Goal: Task Accomplishment & Management: Use online tool/utility

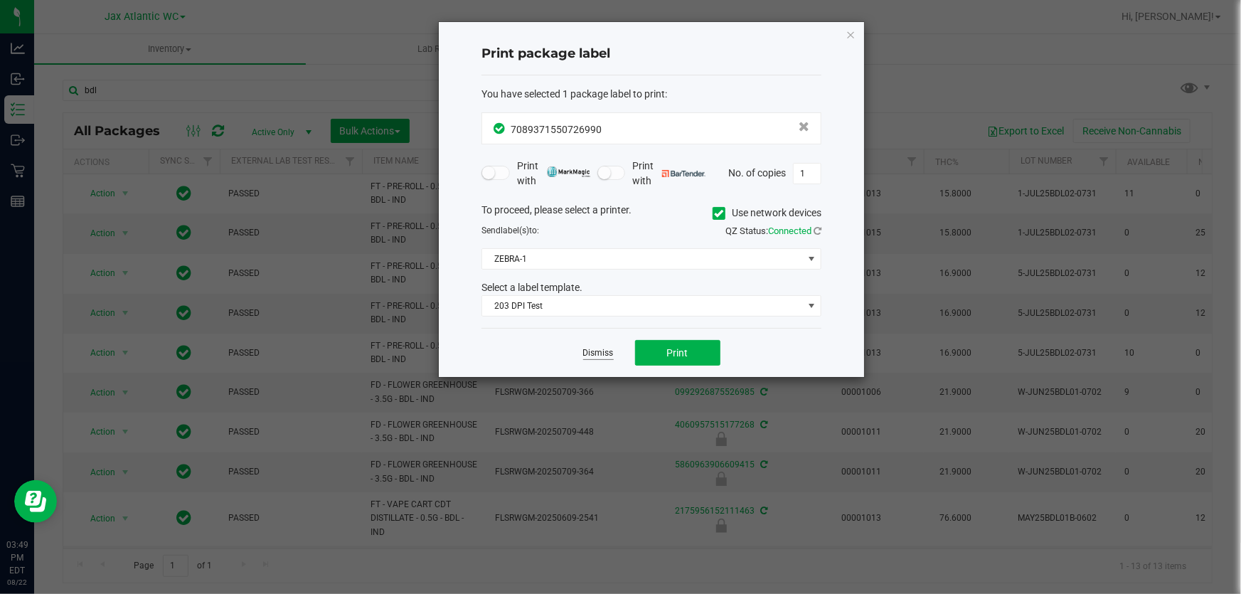
click at [598, 355] on link "Dismiss" at bounding box center [598, 353] width 31 height 12
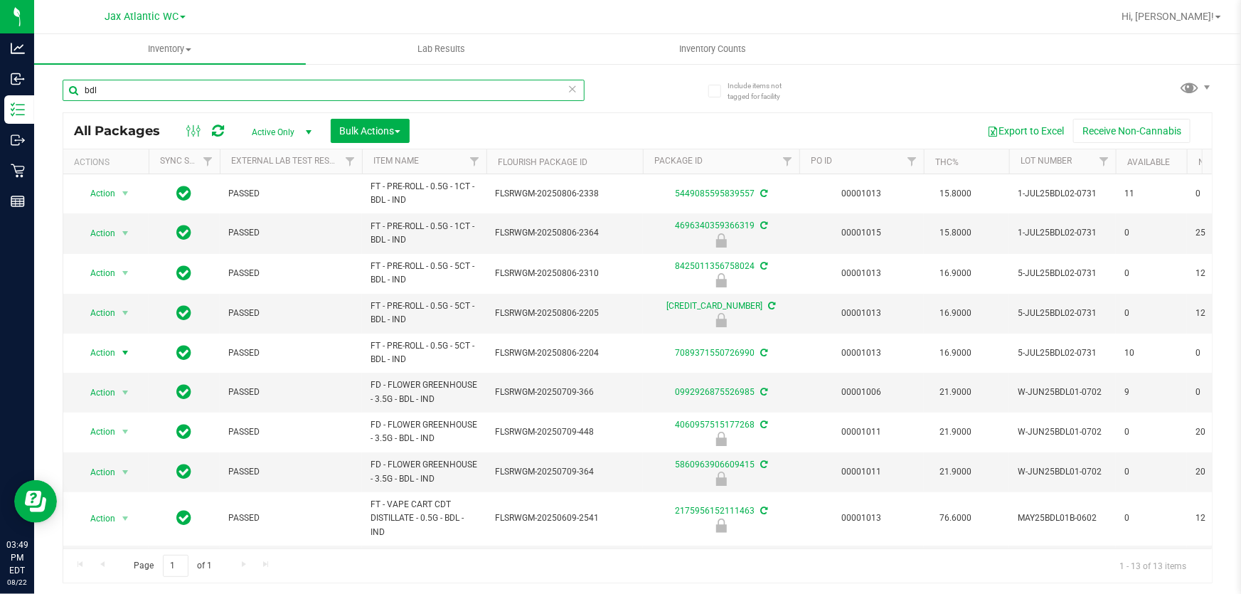
click at [152, 82] on input "bdl" at bounding box center [324, 90] width 522 height 21
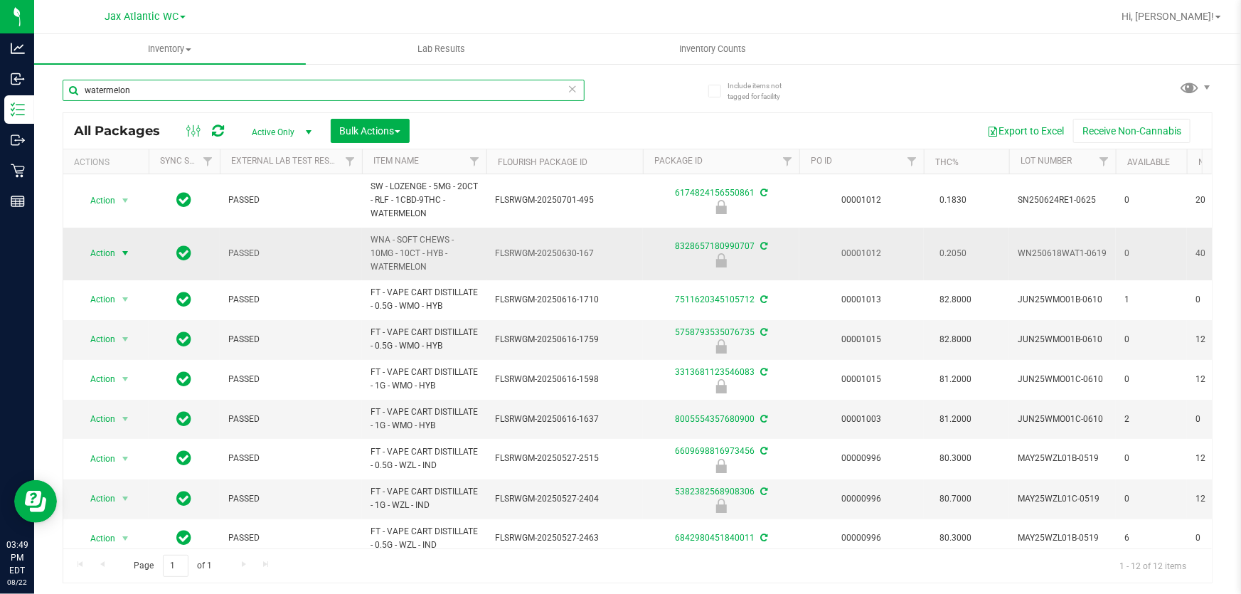
type input "watermelon"
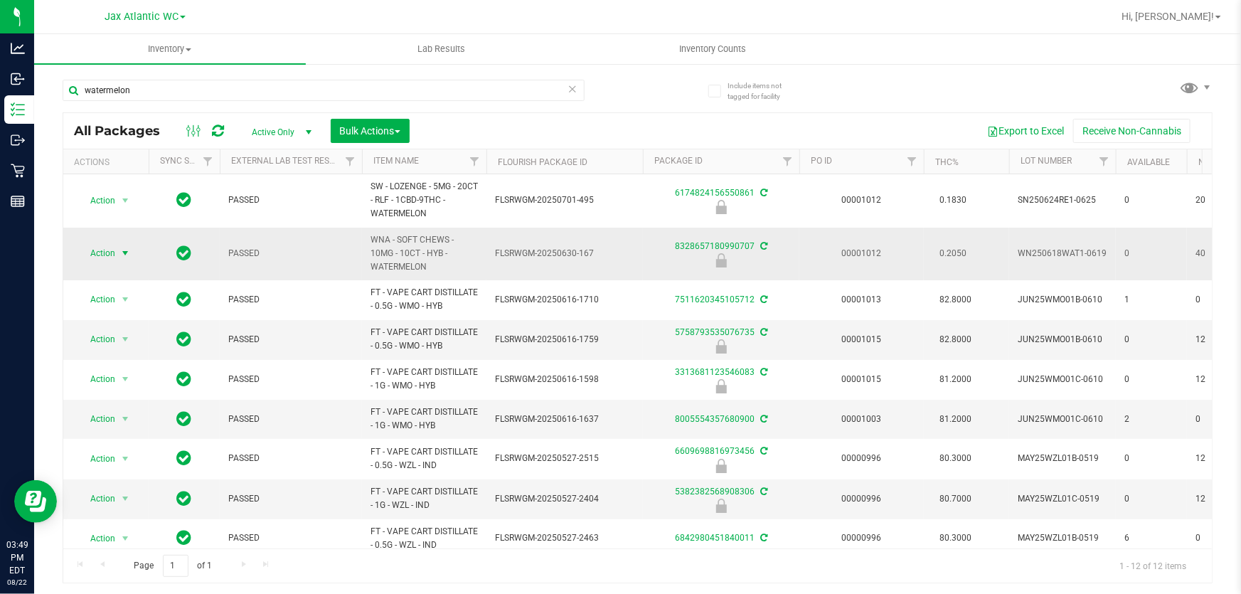
click at [99, 254] on span "Action" at bounding box center [97, 253] width 38 height 20
click at [135, 430] on li "Unlock package" at bounding box center [123, 440] width 90 height 21
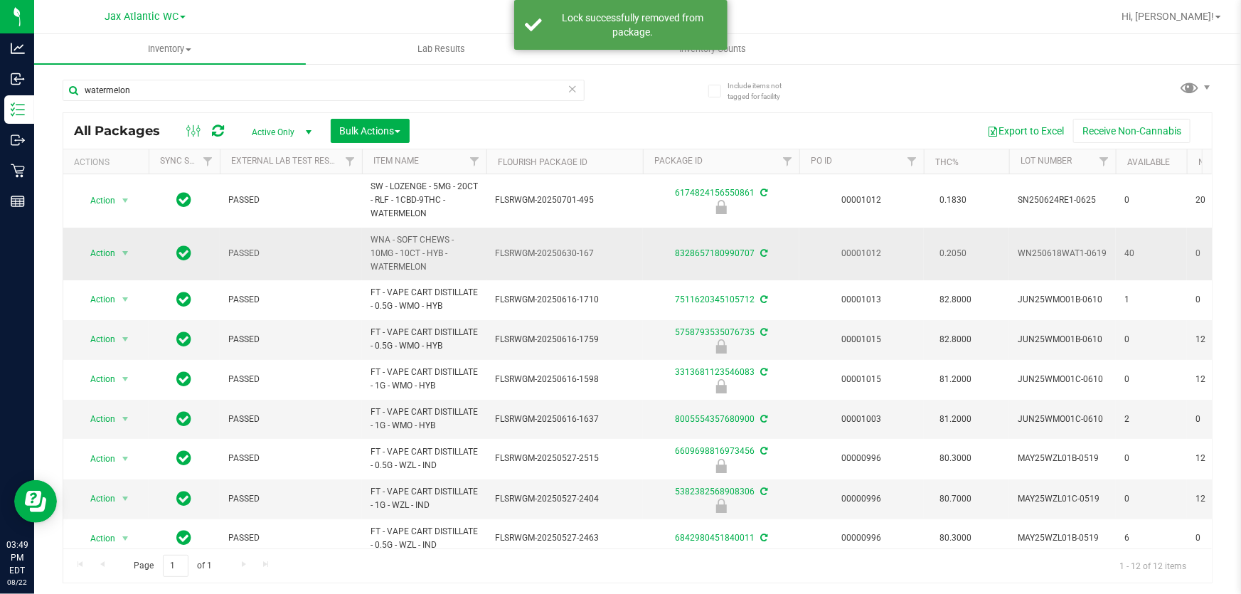
drag, startPoint x: 104, startPoint y: 271, endPoint x: 93, endPoint y: 239, distance: 33.7
click at [100, 264] on td "Action Action Adjust qty Create package Edit attributes Global inventory Locate…" at bounding box center [105, 254] width 85 height 53
click at [97, 249] on span "Action" at bounding box center [97, 253] width 38 height 20
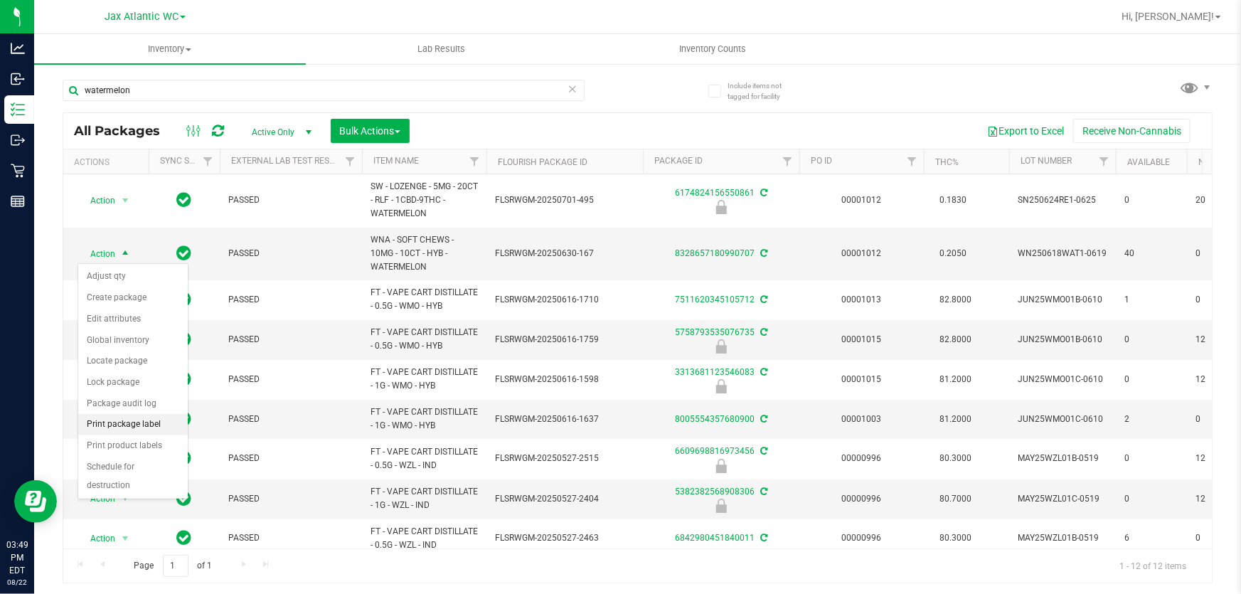
click at [163, 421] on li "Print package label" at bounding box center [133, 424] width 110 height 21
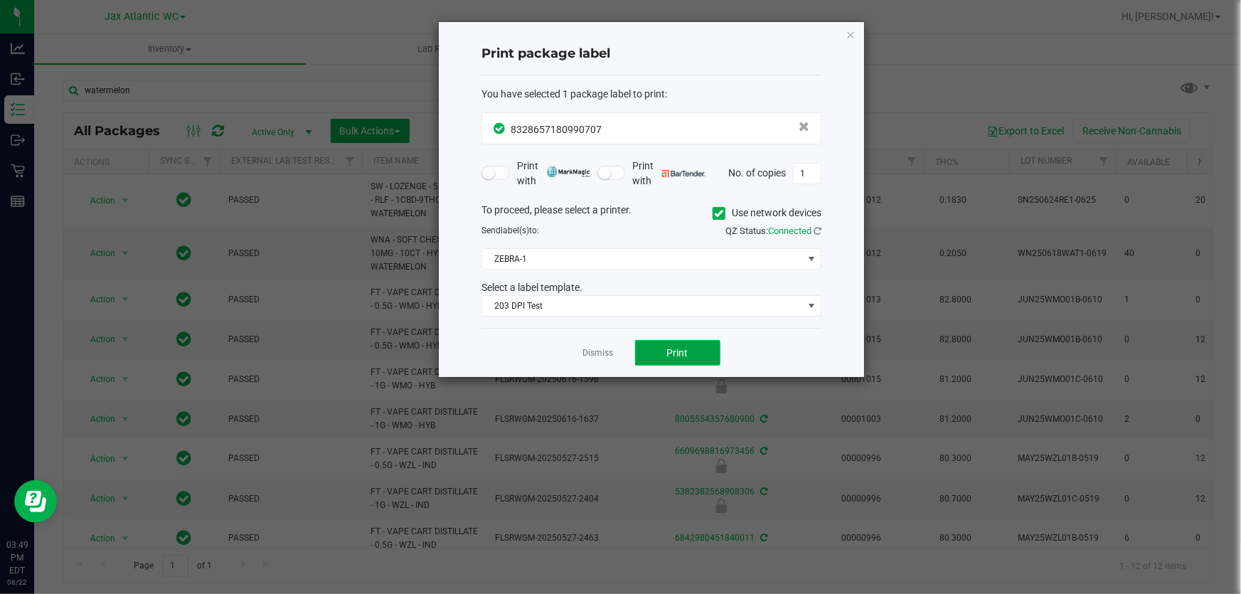
click at [672, 351] on span "Print" at bounding box center [677, 352] width 21 height 11
drag, startPoint x: 851, startPoint y: 28, endPoint x: 812, endPoint y: 24, distance: 38.7
click at [852, 28] on icon "button" at bounding box center [851, 34] width 10 height 17
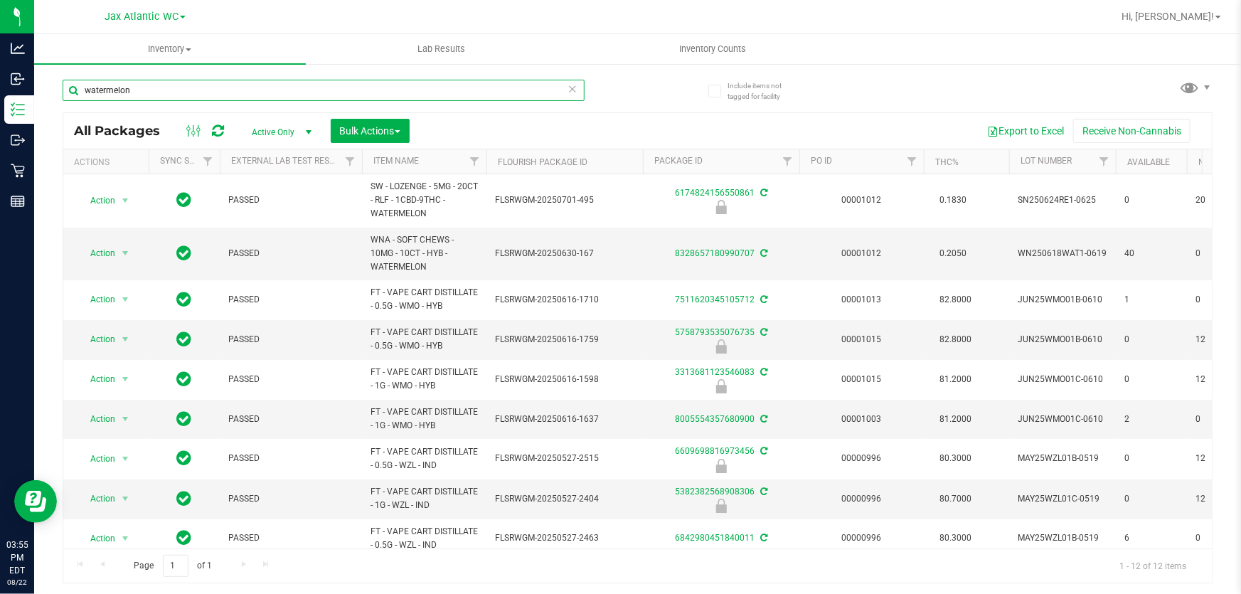
click at [190, 97] on input "watermelon" at bounding box center [324, 90] width 522 height 21
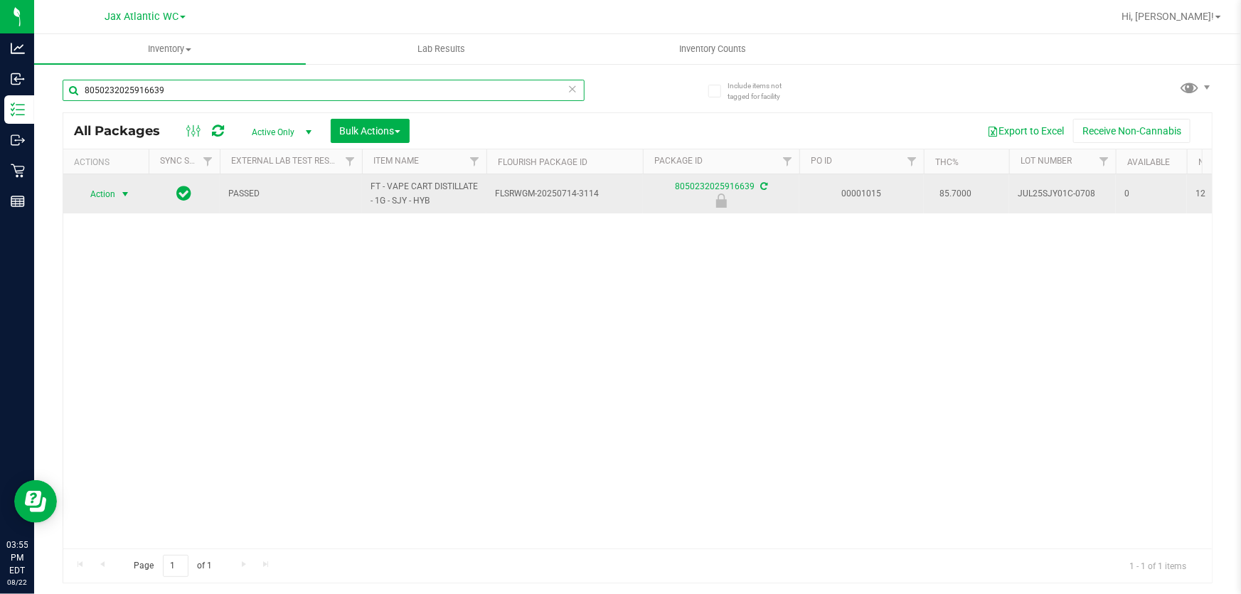
type input "8050232025916639"
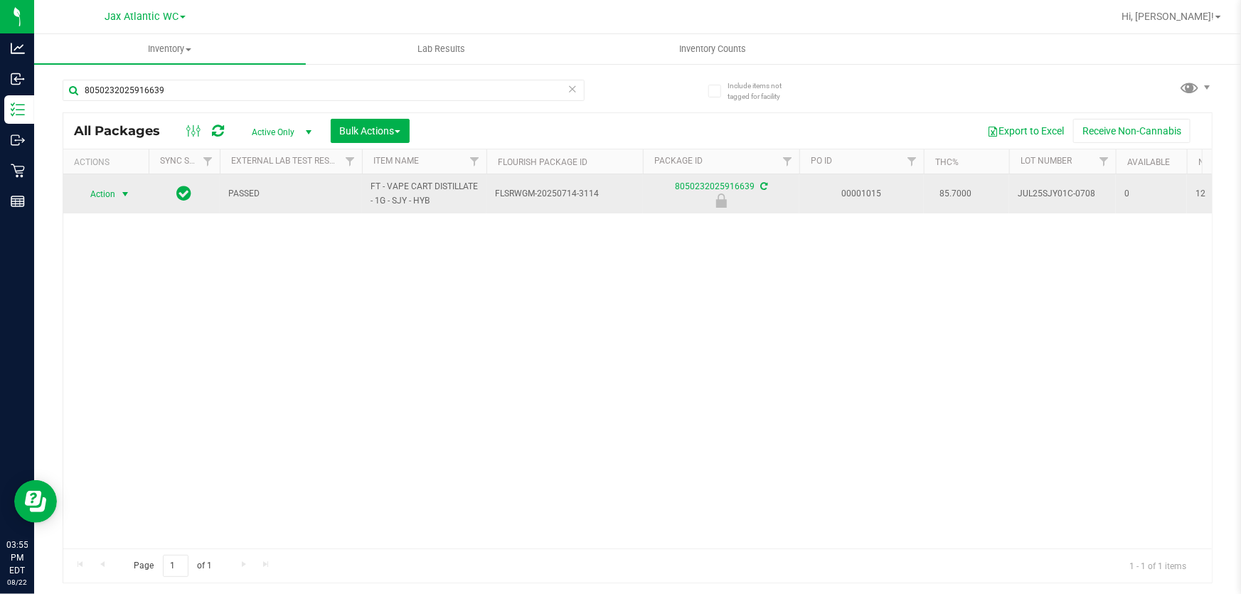
click at [103, 195] on span "Action" at bounding box center [97, 194] width 38 height 20
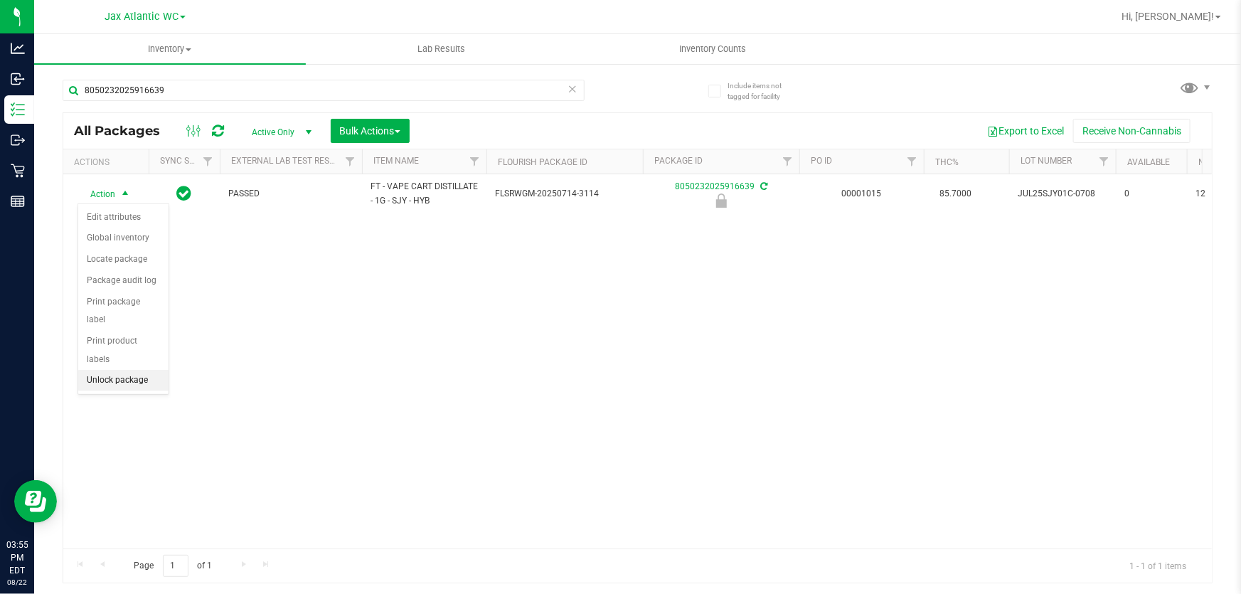
click at [154, 370] on li "Unlock package" at bounding box center [123, 380] width 90 height 21
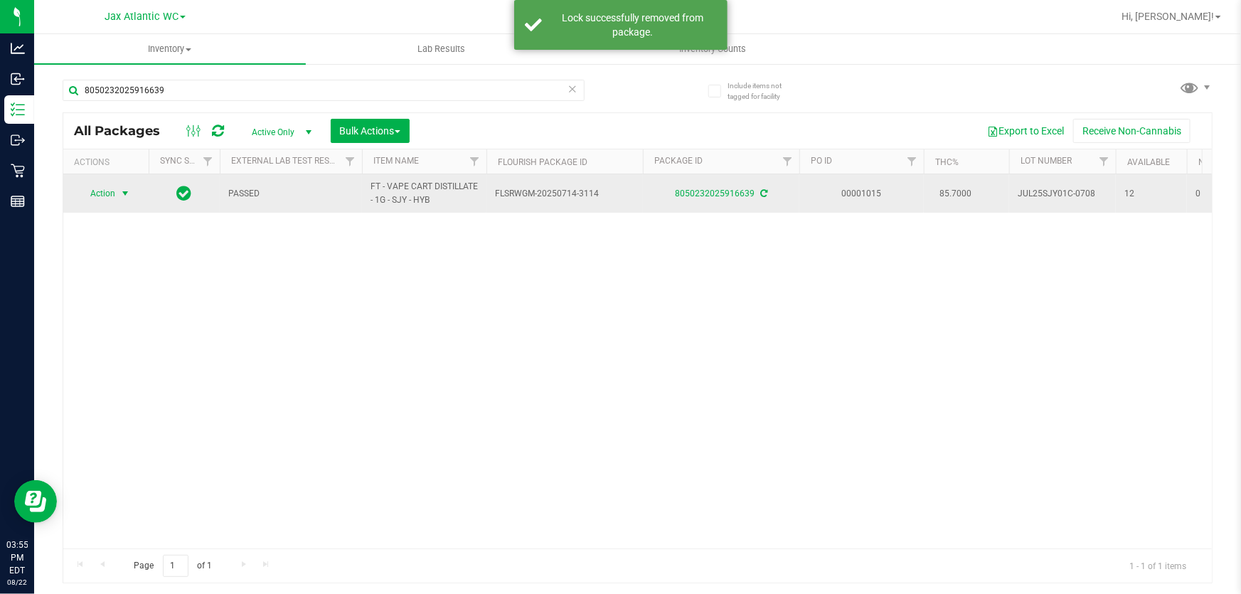
click at [115, 191] on span "Action" at bounding box center [97, 194] width 38 height 20
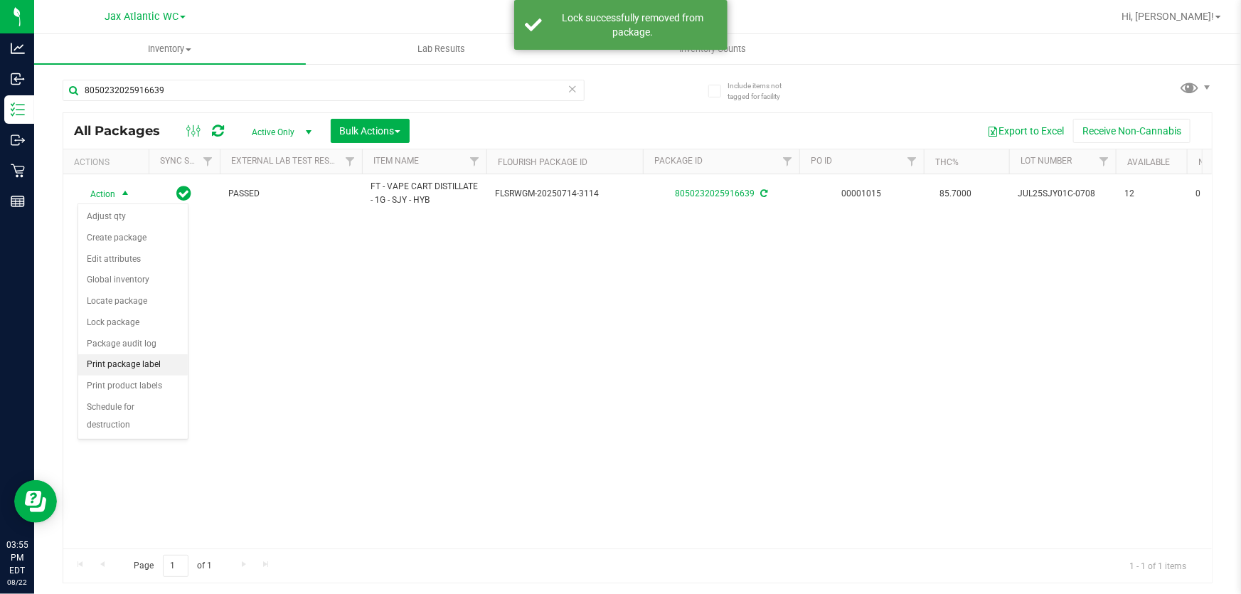
click at [169, 359] on li "Print package label" at bounding box center [133, 364] width 110 height 21
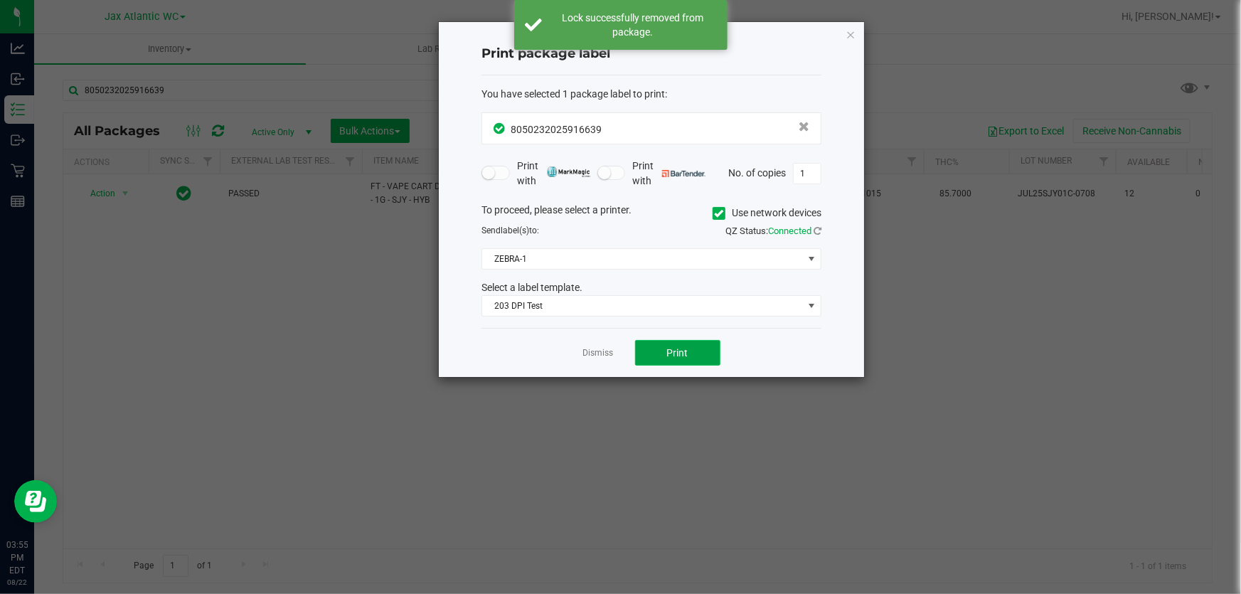
click at [656, 356] on button "Print" at bounding box center [677, 353] width 85 height 26
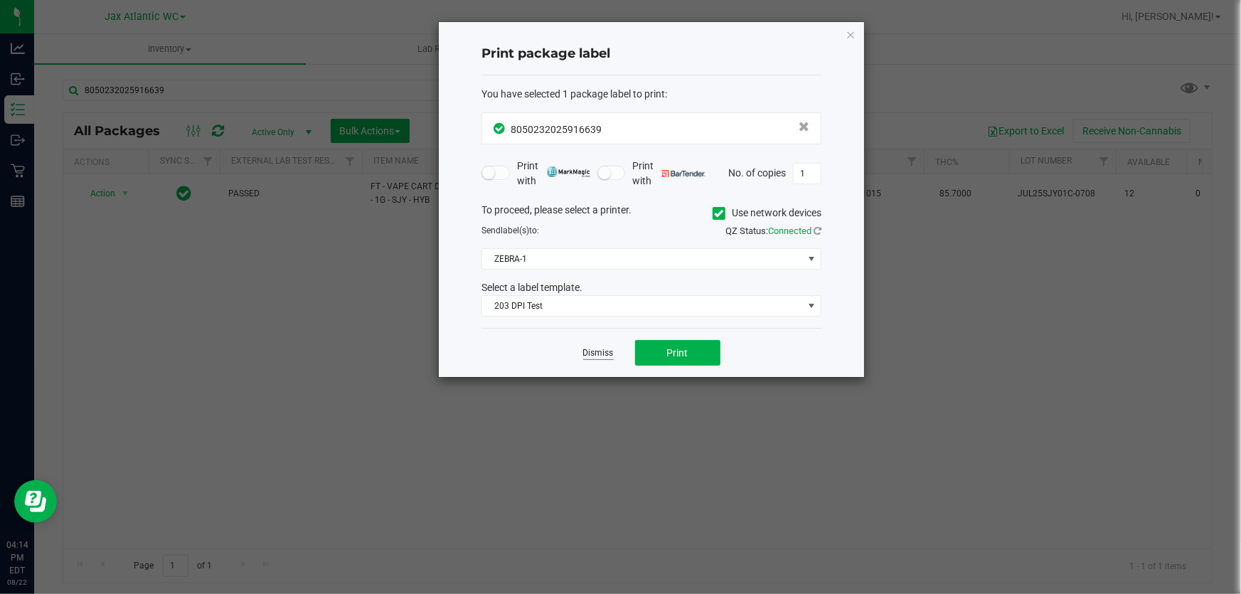
click at [600, 352] on link "Dismiss" at bounding box center [598, 353] width 31 height 12
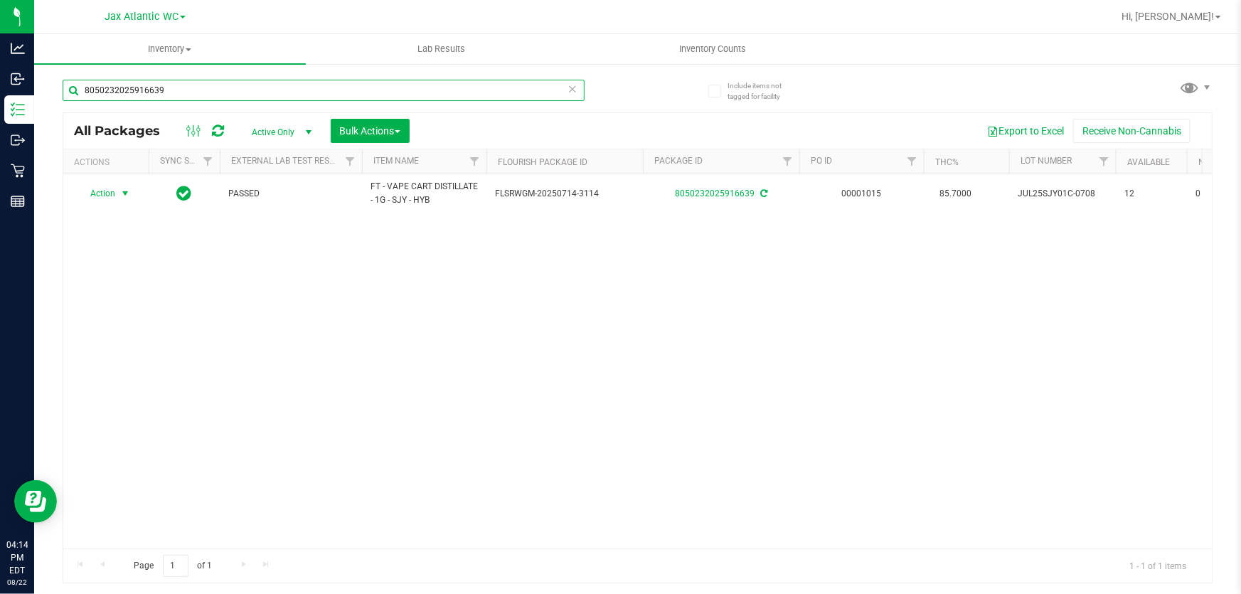
click at [314, 90] on input "8050232025916639" at bounding box center [324, 90] width 522 height 21
click at [313, 90] on input "8050232025916639" at bounding box center [324, 90] width 522 height 21
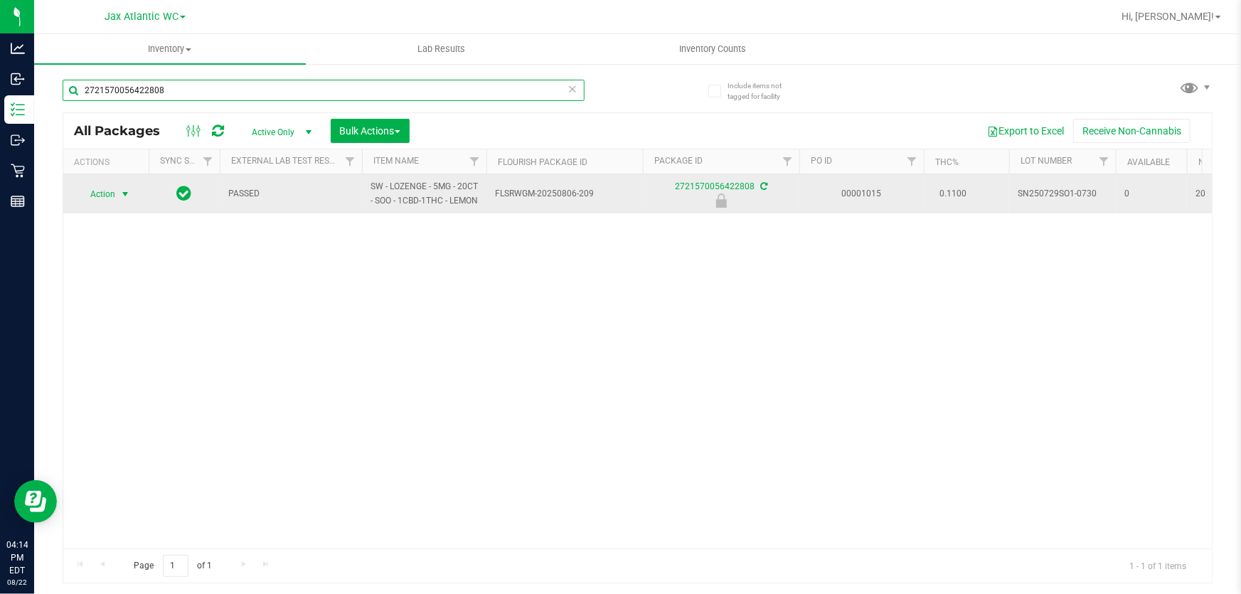
type input "2721570056422808"
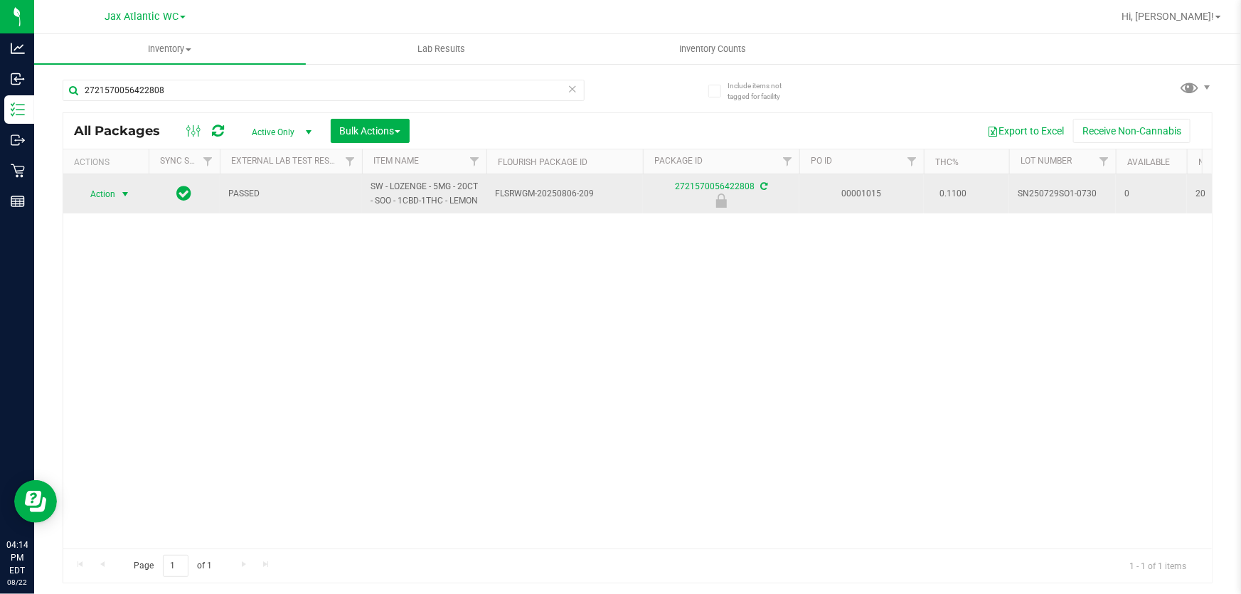
click at [112, 204] on span "Action" at bounding box center [97, 194] width 38 height 20
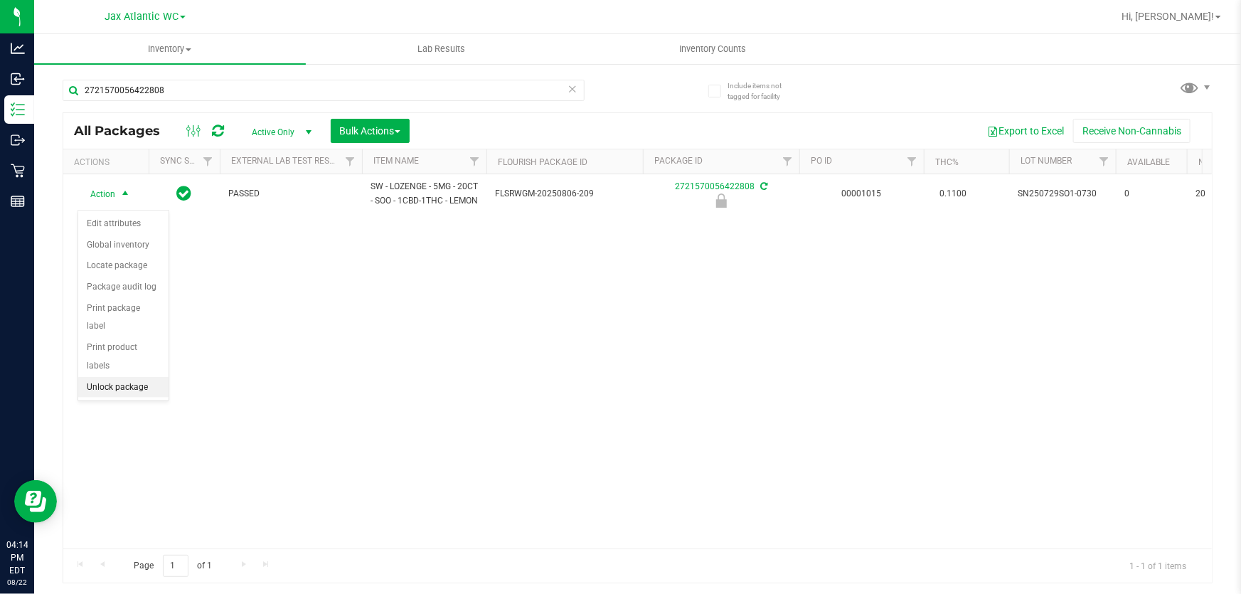
click at [132, 377] on li "Unlock package" at bounding box center [123, 387] width 90 height 21
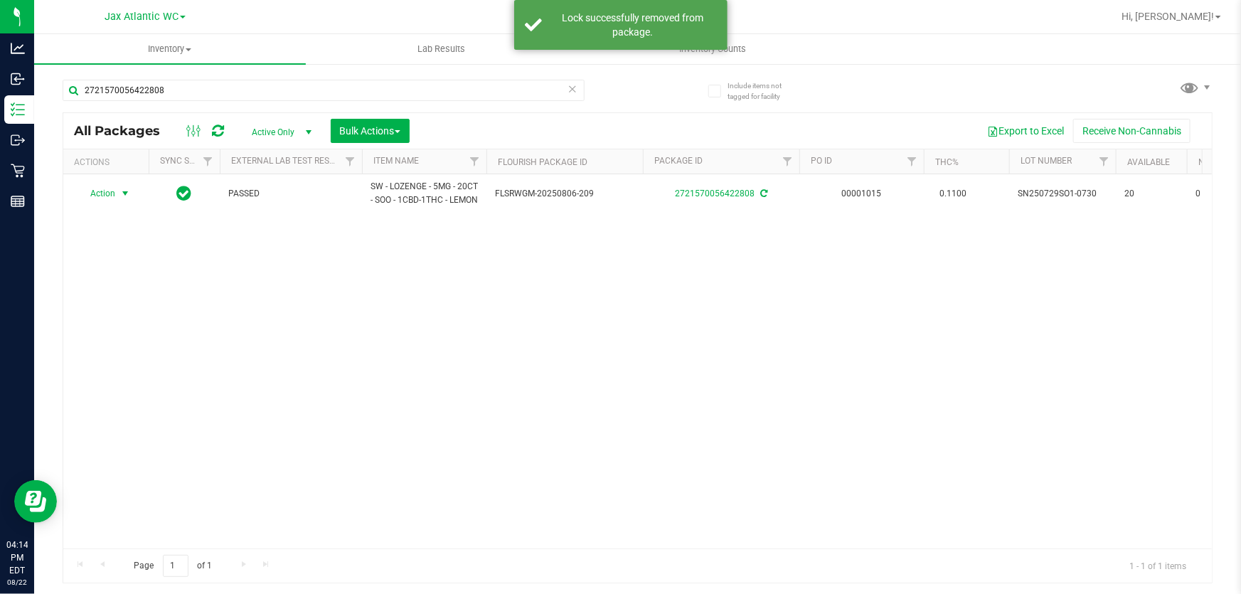
click at [106, 201] on span "Action" at bounding box center [97, 194] width 38 height 20
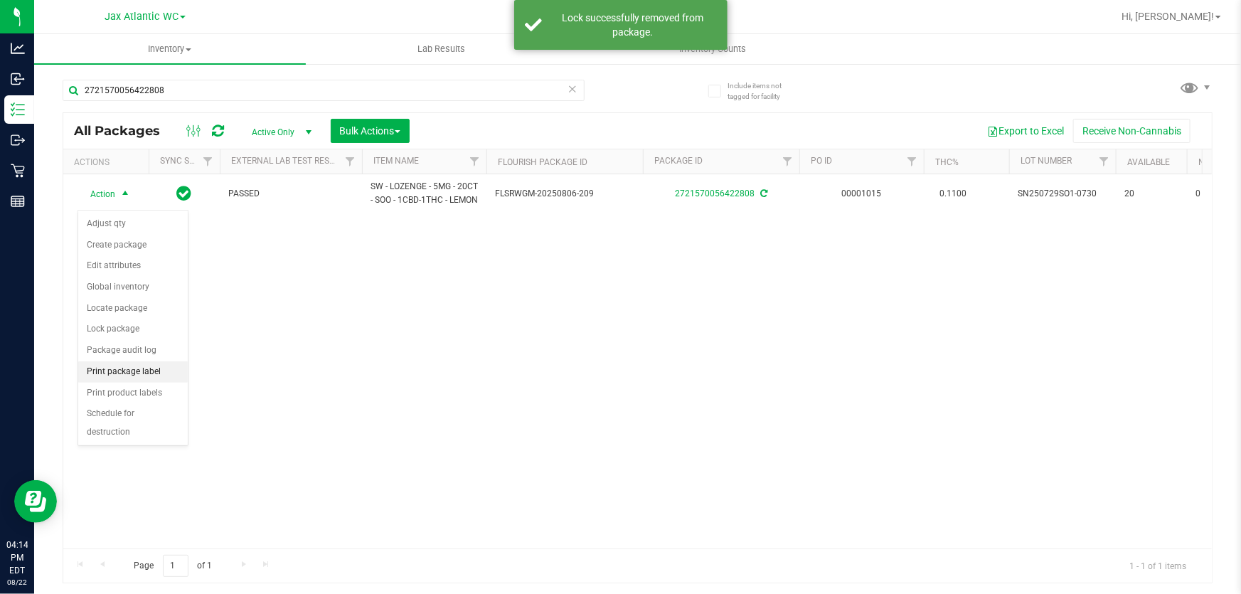
click at [159, 376] on li "Print package label" at bounding box center [133, 371] width 110 height 21
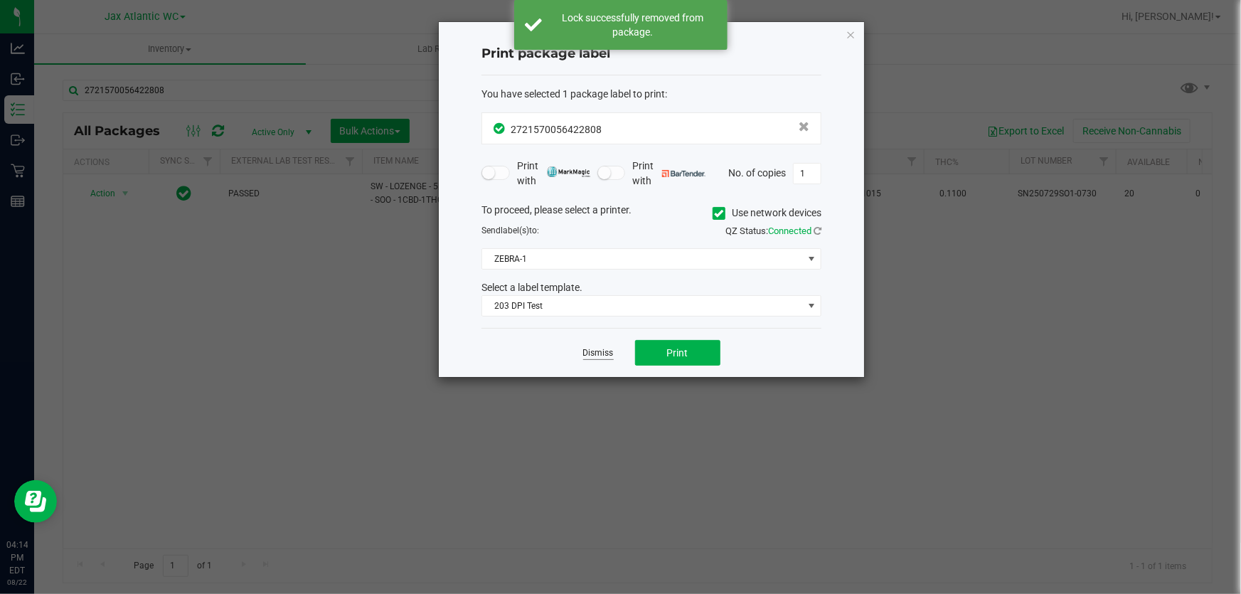
click at [606, 348] on link "Dismiss" at bounding box center [598, 353] width 31 height 12
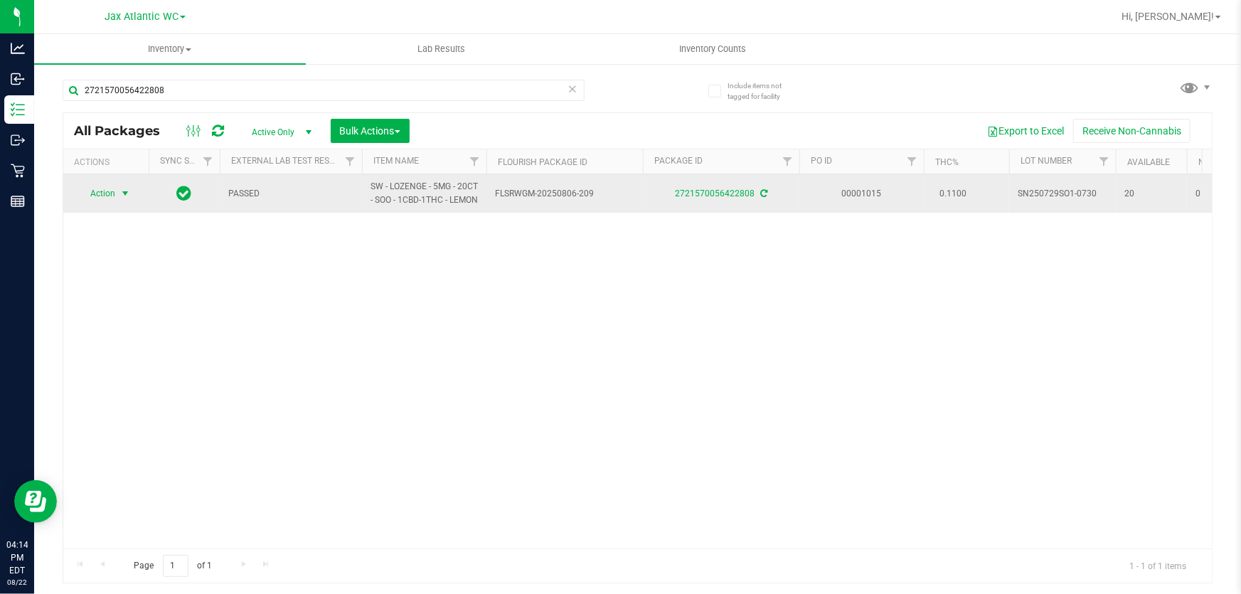
click at [107, 202] on span "Action" at bounding box center [97, 194] width 38 height 20
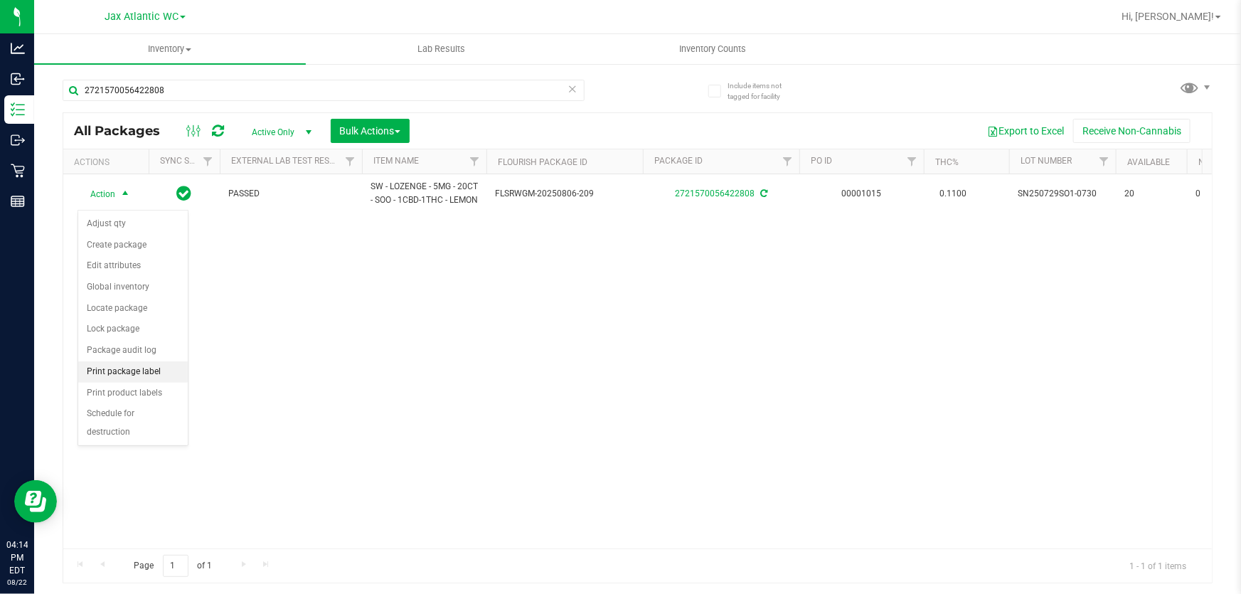
click at [161, 373] on li "Print package label" at bounding box center [133, 371] width 110 height 21
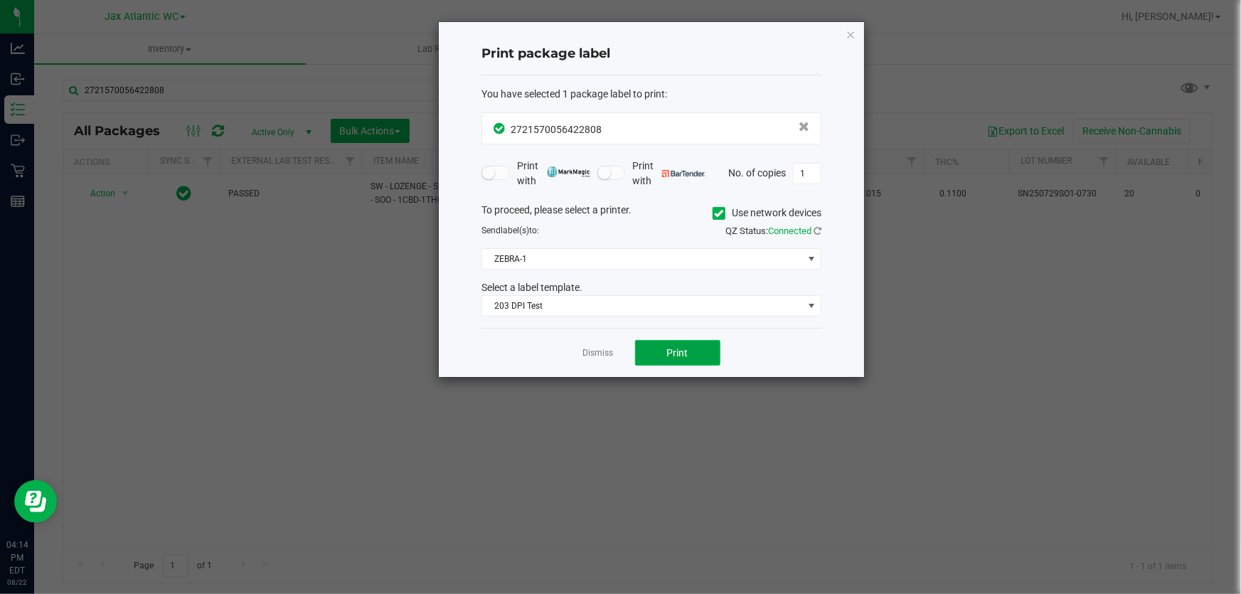
click at [661, 351] on button "Print" at bounding box center [677, 353] width 85 height 26
click at [610, 355] on link "Dismiss" at bounding box center [598, 353] width 31 height 12
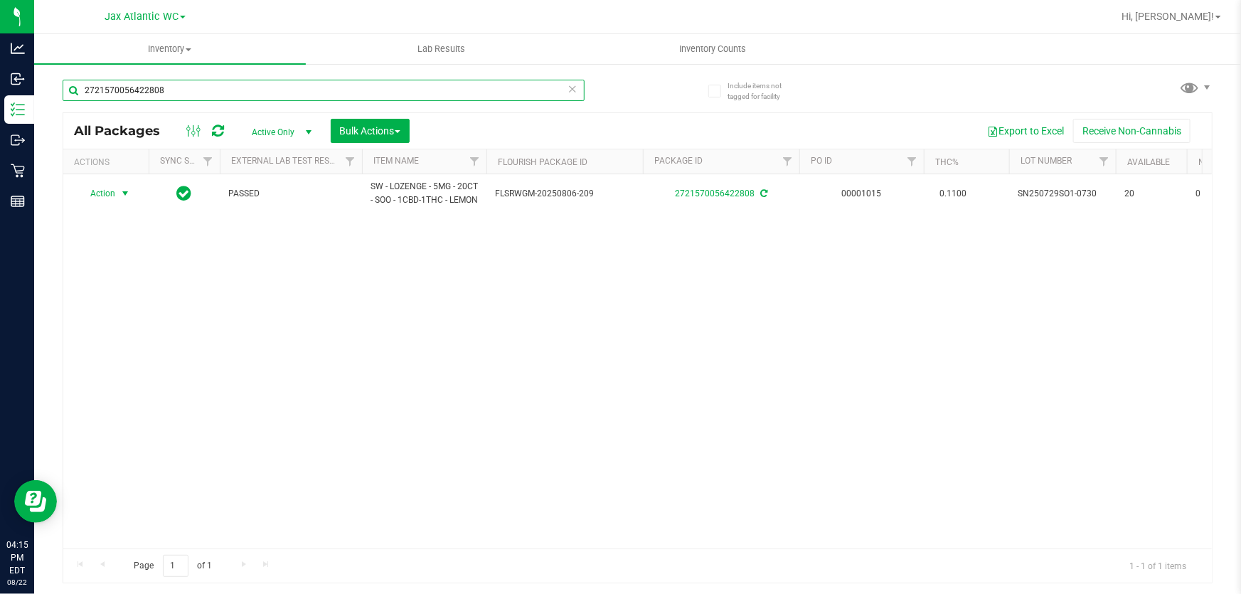
click at [265, 94] on input "2721570056422808" at bounding box center [324, 90] width 522 height 21
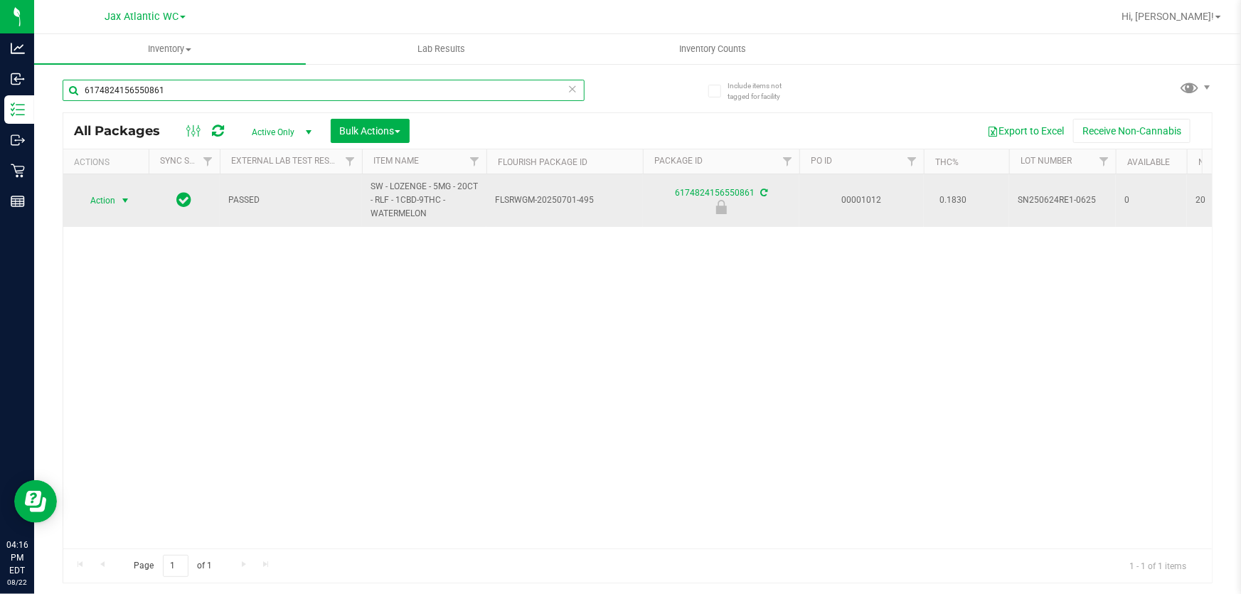
type input "6174824156550861"
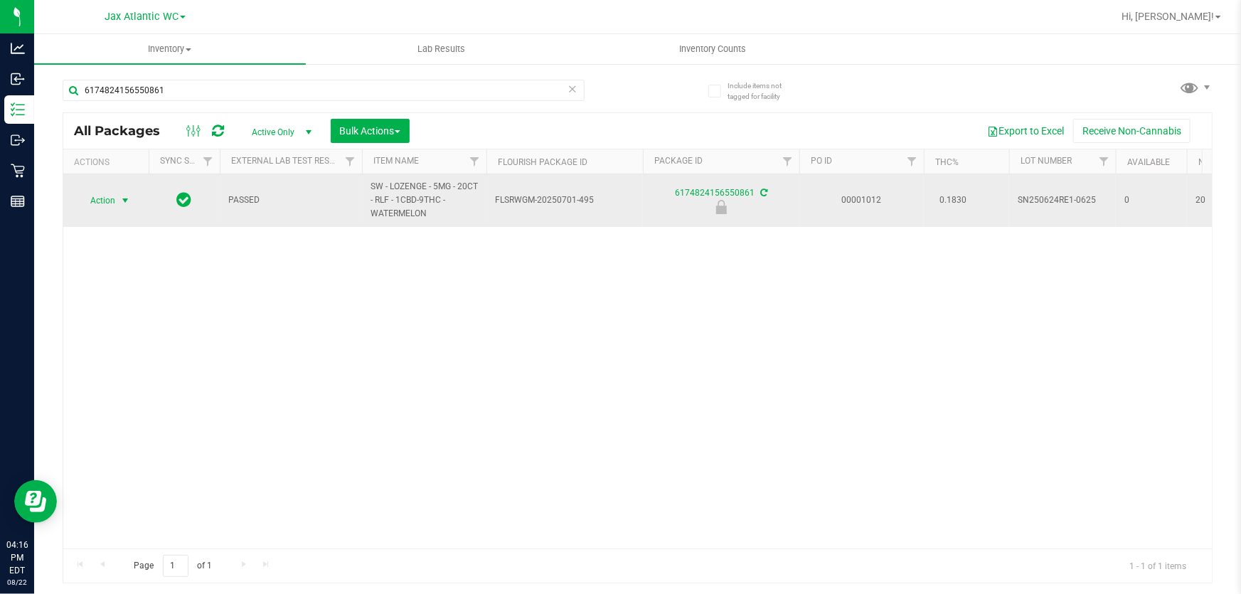
click at [108, 201] on span "Action" at bounding box center [97, 201] width 38 height 20
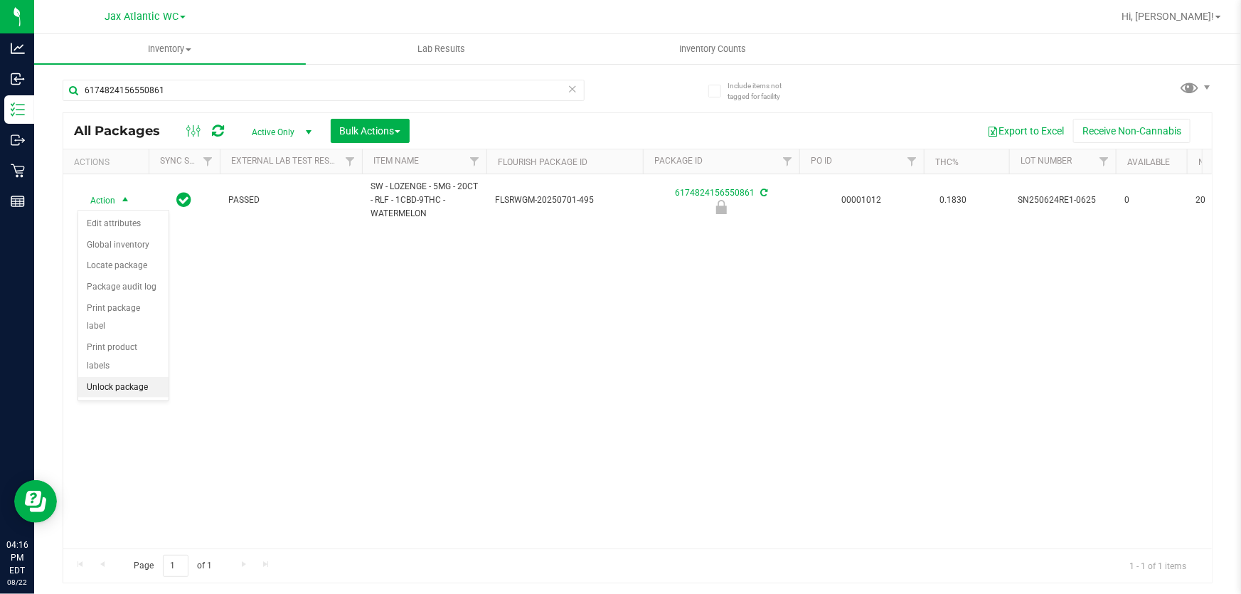
click at [127, 377] on li "Unlock package" at bounding box center [123, 387] width 90 height 21
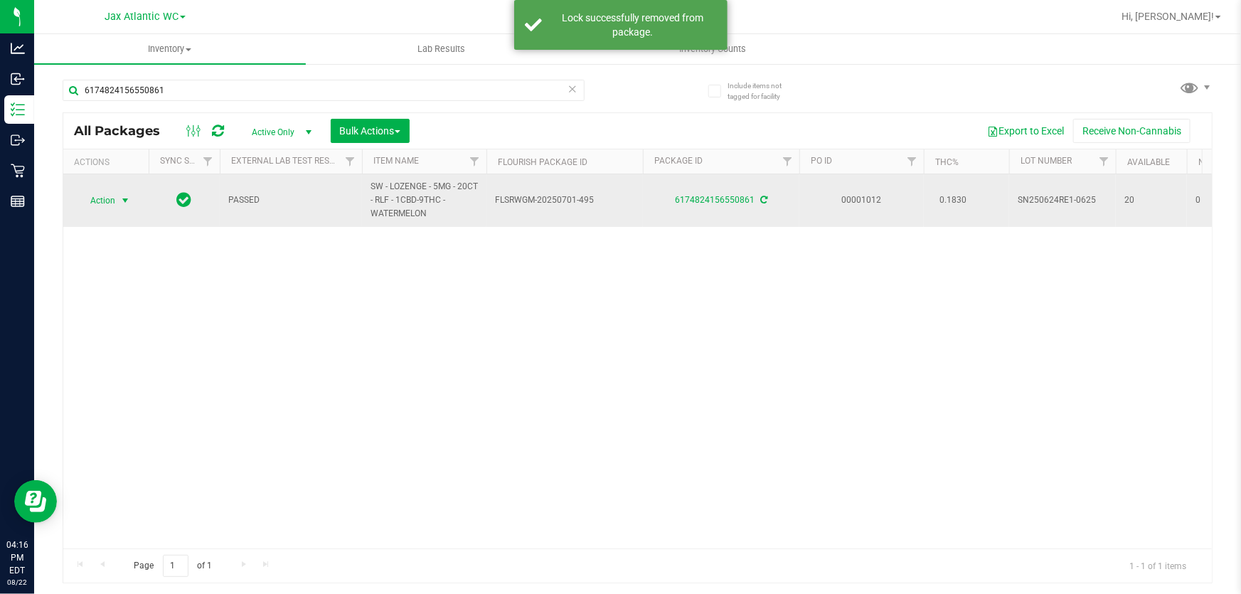
click at [107, 200] on span "Action" at bounding box center [97, 201] width 38 height 20
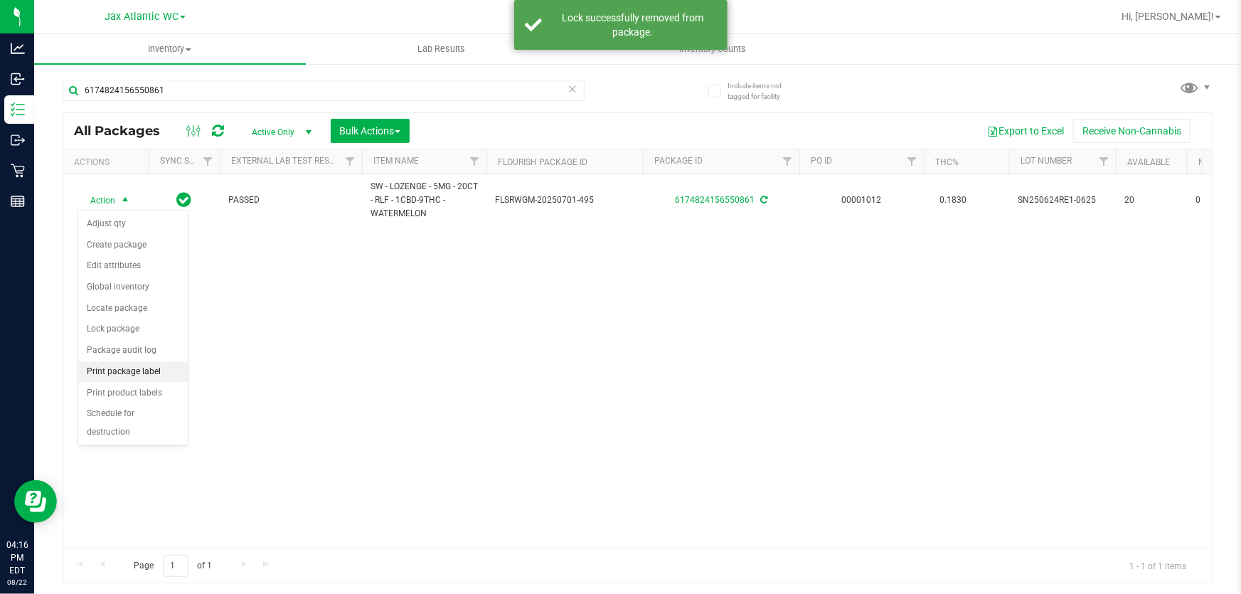
click at [151, 373] on li "Print package label" at bounding box center [133, 371] width 110 height 21
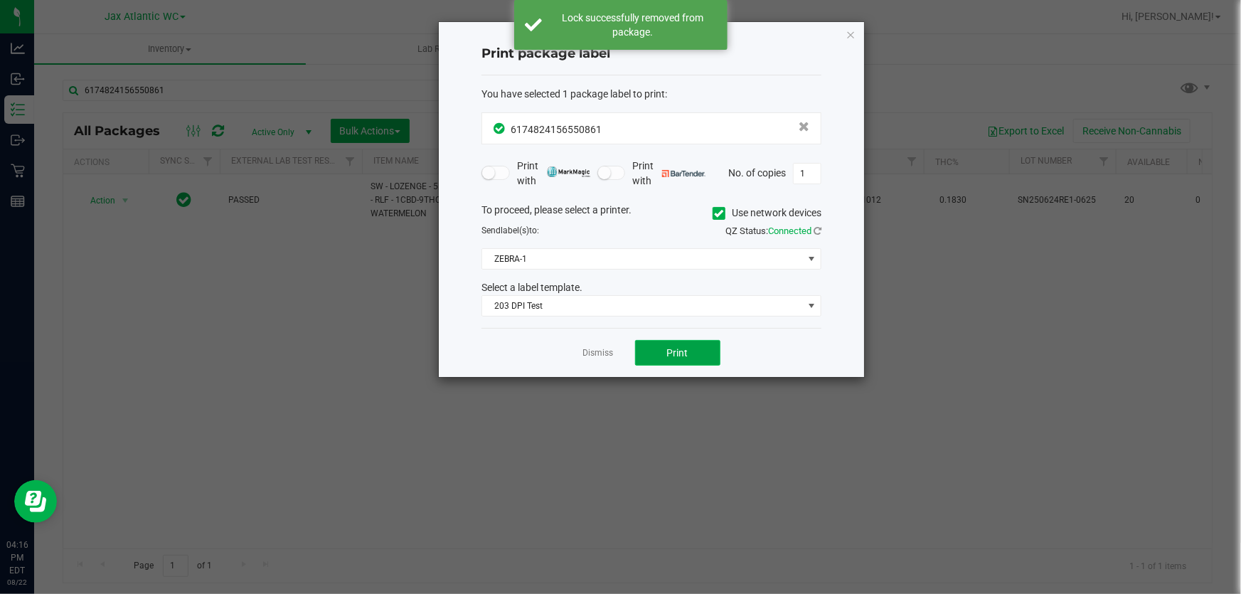
click at [657, 351] on button "Print" at bounding box center [677, 353] width 85 height 26
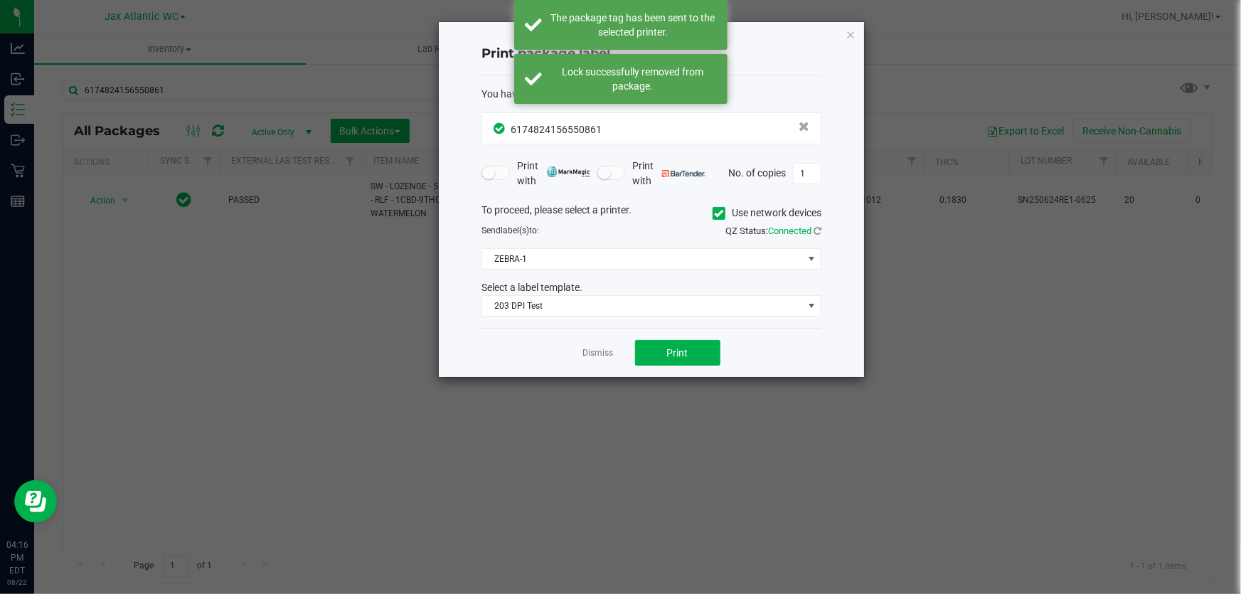
drag, startPoint x: 591, startPoint y: 356, endPoint x: 429, endPoint y: 238, distance: 201.1
click at [592, 356] on link "Dismiss" at bounding box center [598, 353] width 31 height 12
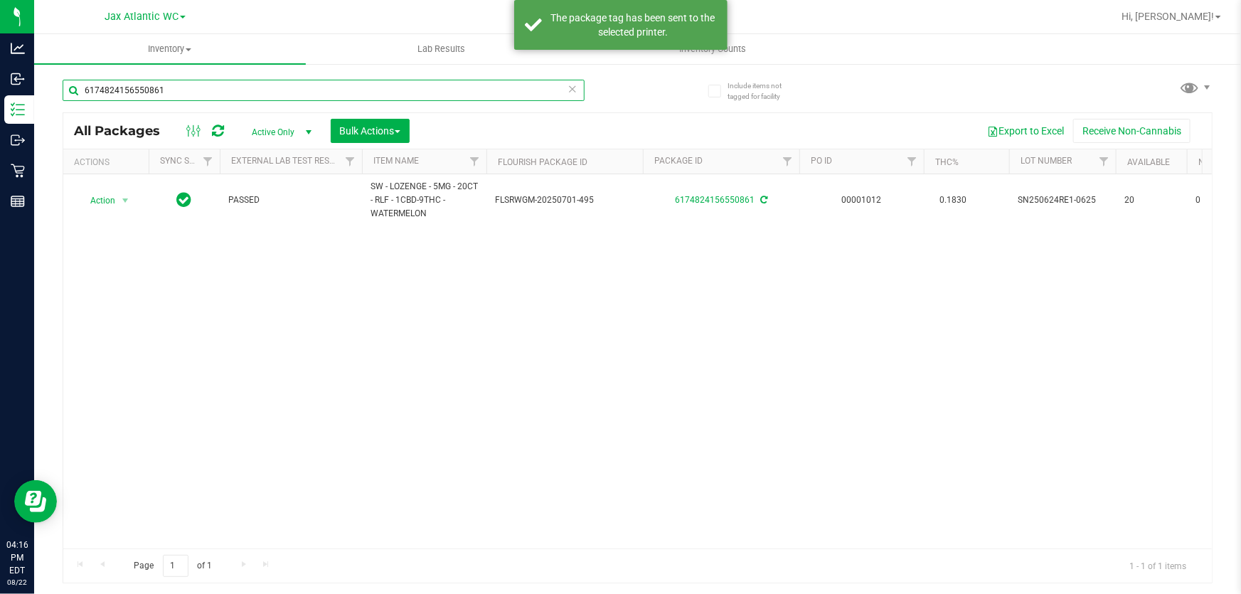
click at [204, 80] on input "6174824156550861" at bounding box center [324, 90] width 522 height 21
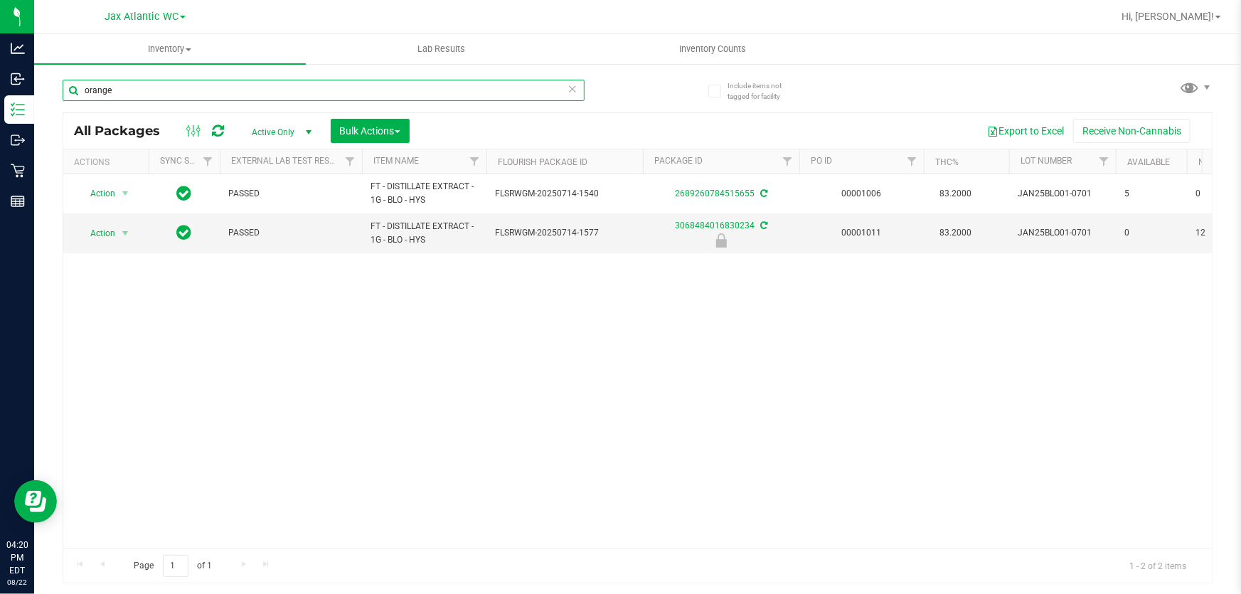
click at [159, 85] on input "orange" at bounding box center [324, 90] width 522 height 21
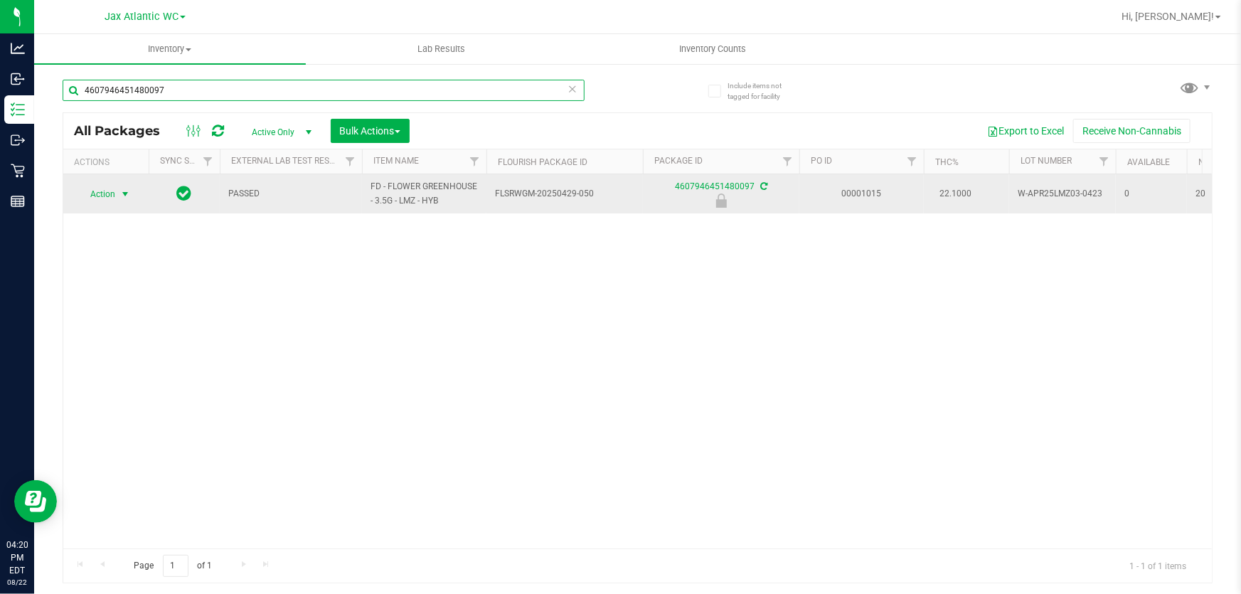
type input "4607946451480097"
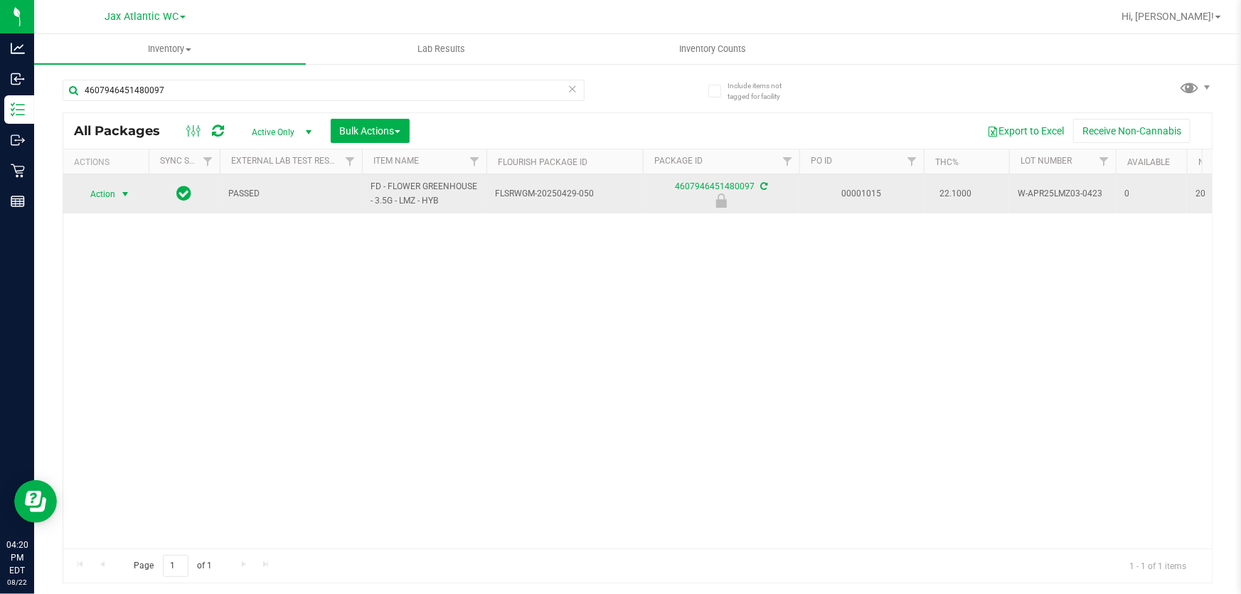
click at [103, 193] on span "Action" at bounding box center [97, 194] width 38 height 20
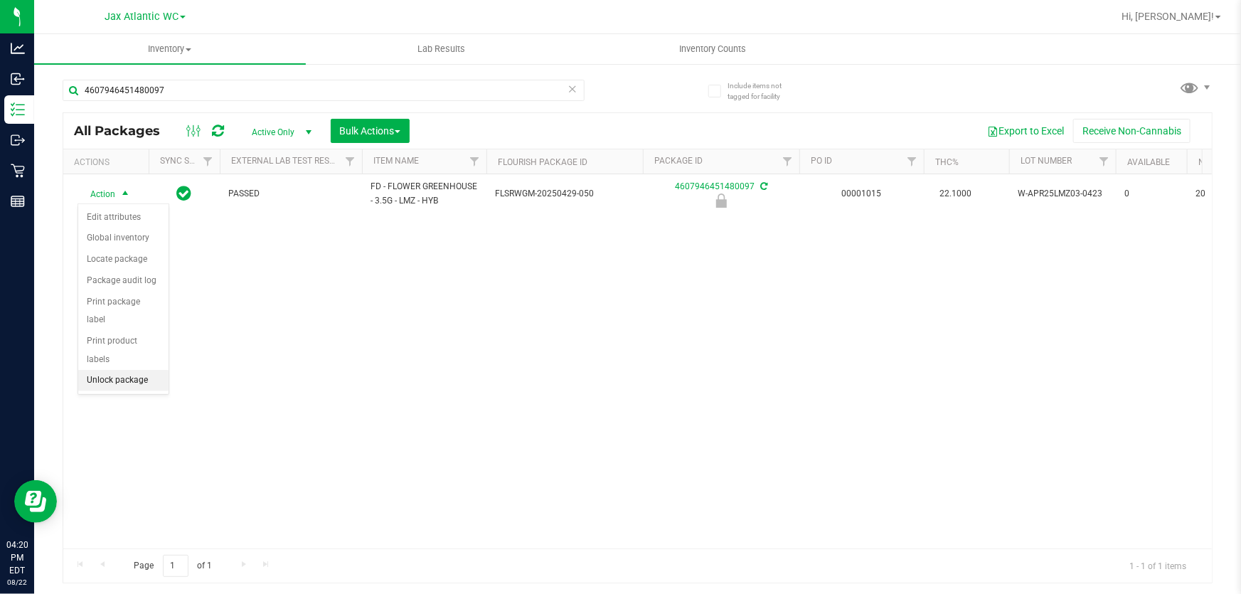
click at [145, 370] on li "Unlock package" at bounding box center [123, 380] width 90 height 21
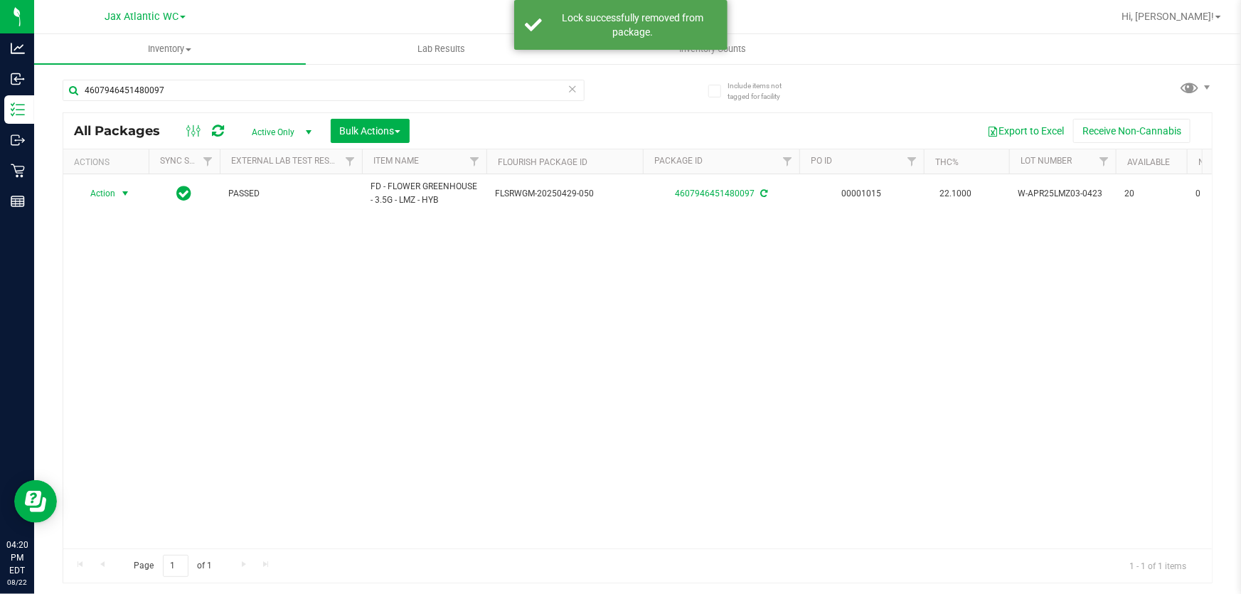
click at [106, 192] on span "Action" at bounding box center [97, 194] width 38 height 20
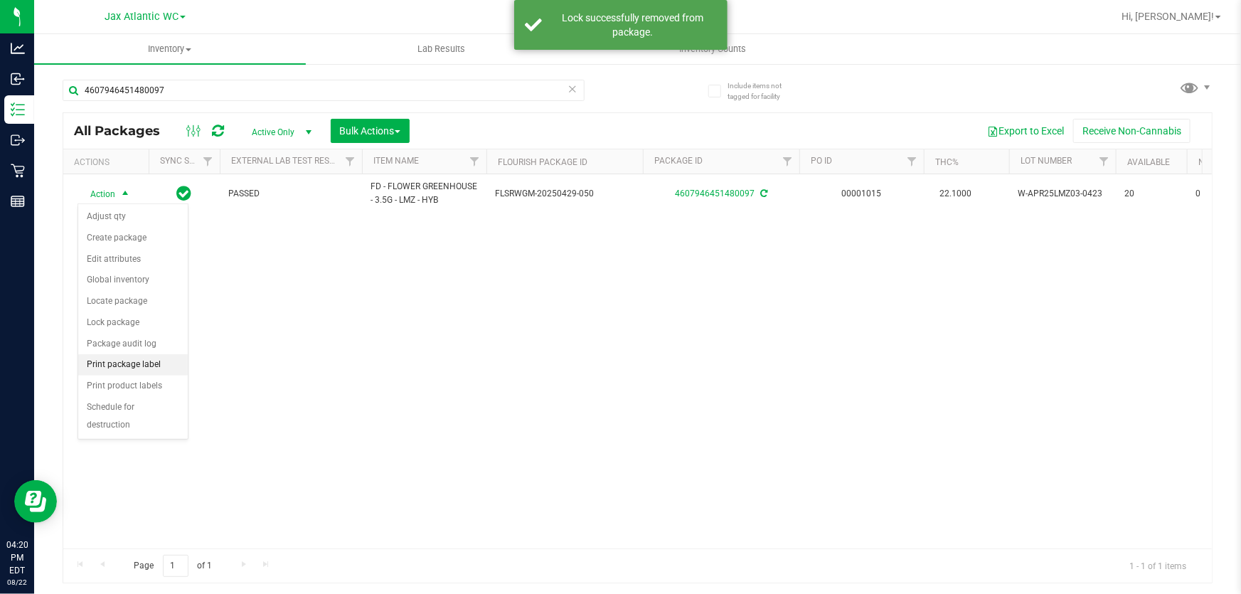
click at [166, 364] on li "Print package label" at bounding box center [133, 364] width 110 height 21
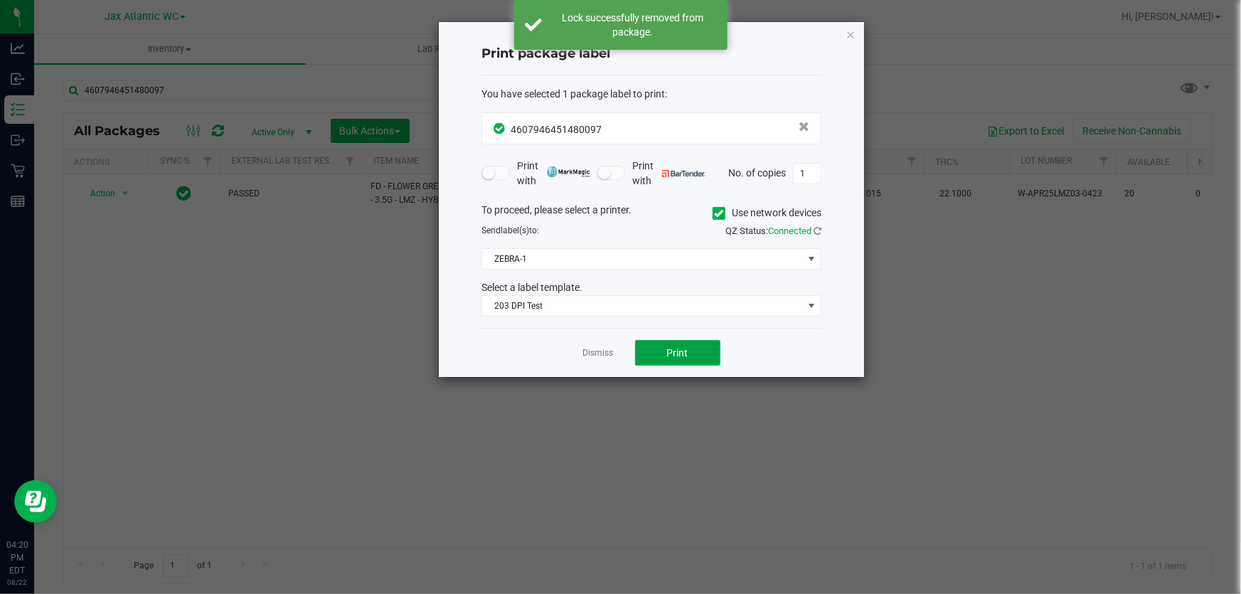
click at [695, 348] on button "Print" at bounding box center [677, 353] width 85 height 26
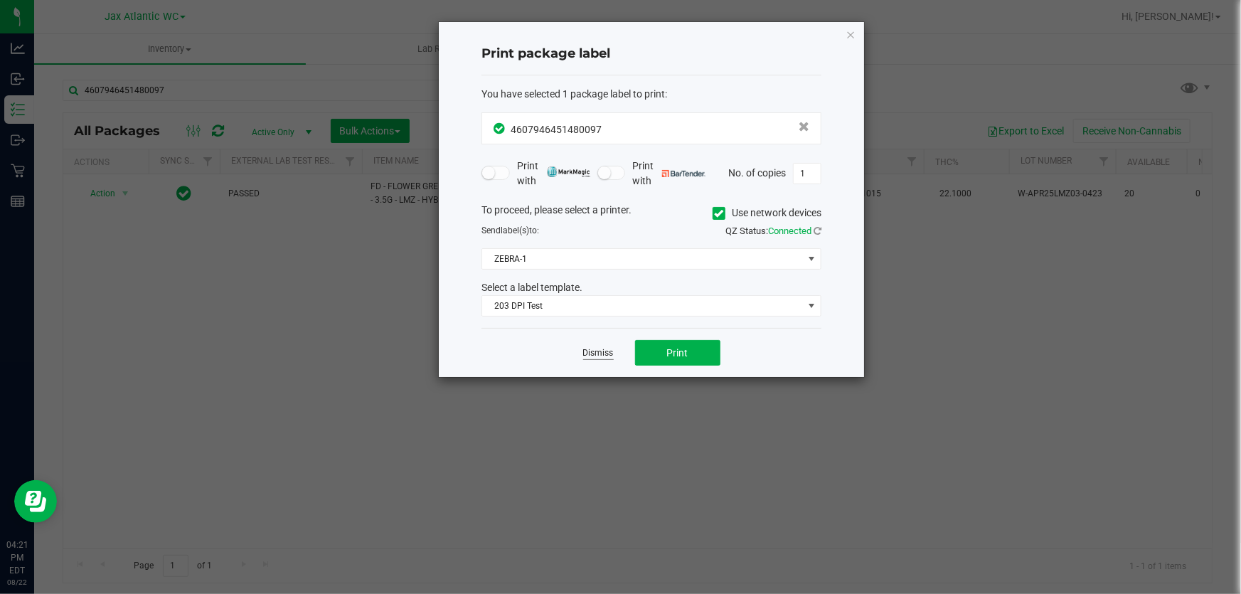
click at [605, 353] on link "Dismiss" at bounding box center [598, 353] width 31 height 12
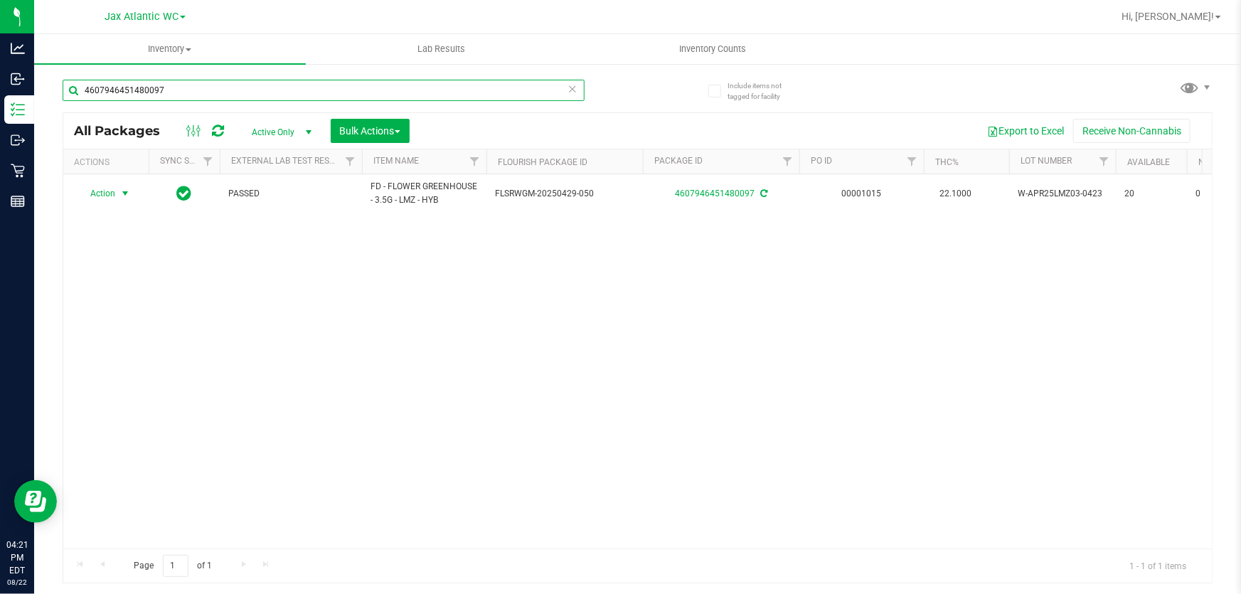
click at [287, 89] on input "4607946451480097" at bounding box center [324, 90] width 522 height 21
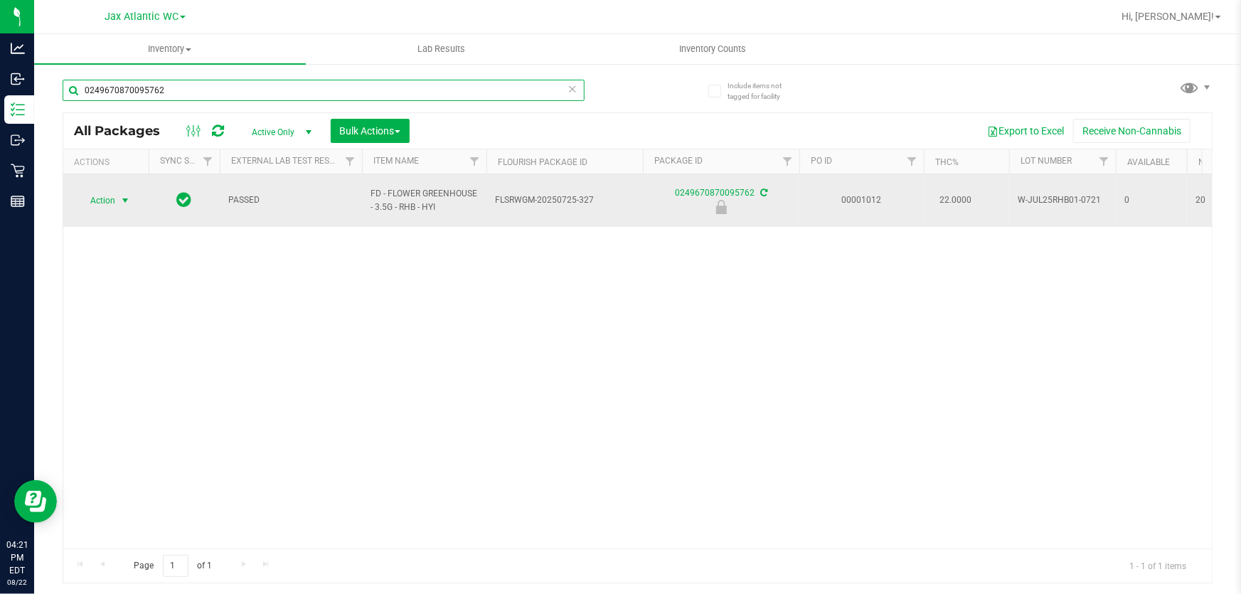
type input "0249670870095762"
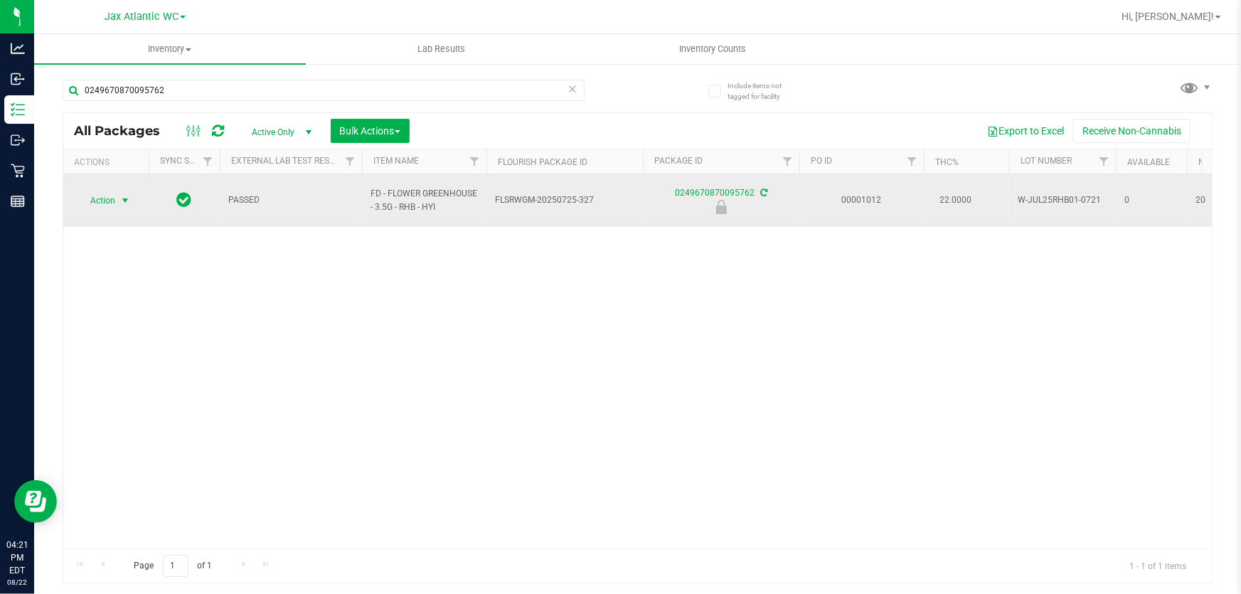
click at [110, 191] on span "Action" at bounding box center [97, 201] width 38 height 20
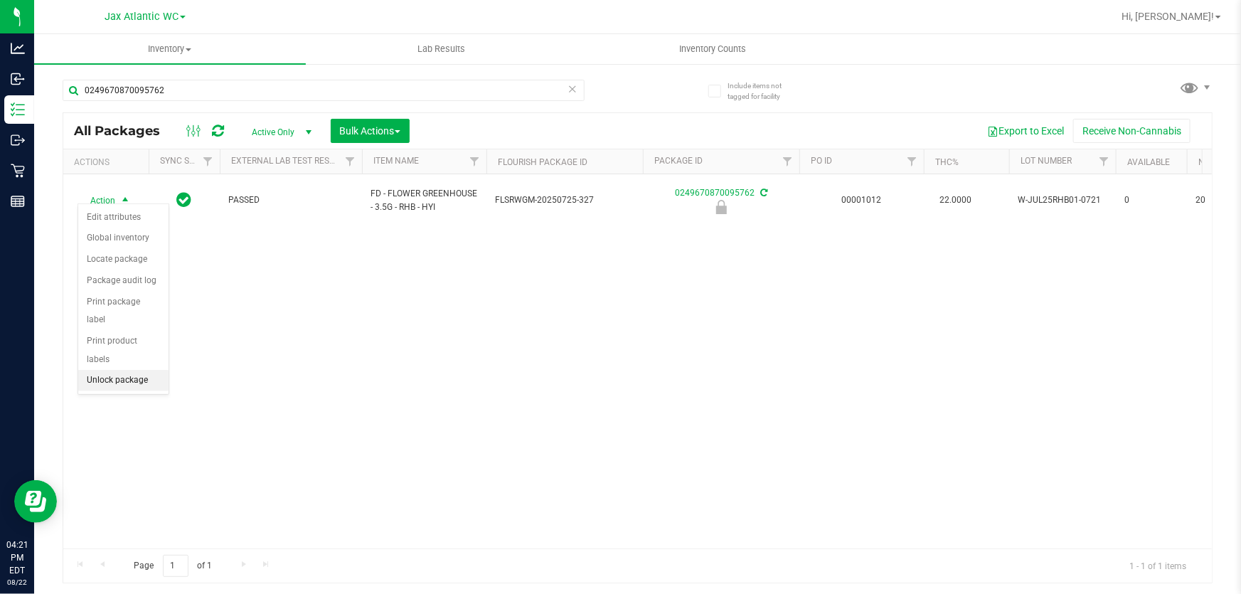
click at [112, 370] on li "Unlock package" at bounding box center [123, 380] width 90 height 21
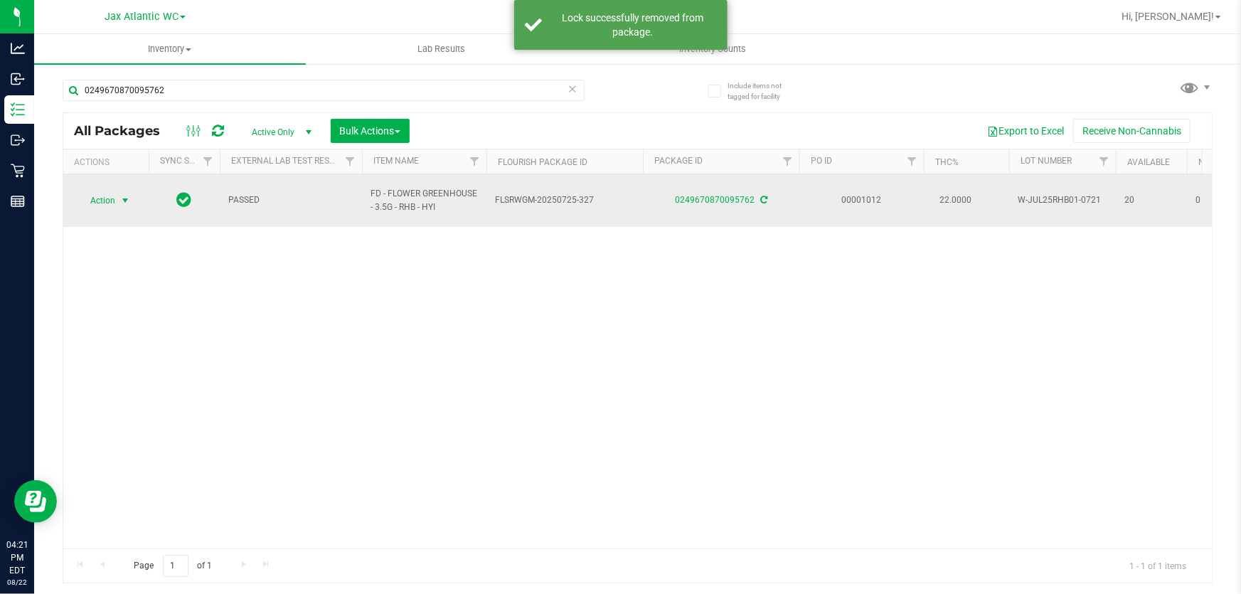
click at [105, 191] on span "Action" at bounding box center [97, 201] width 38 height 20
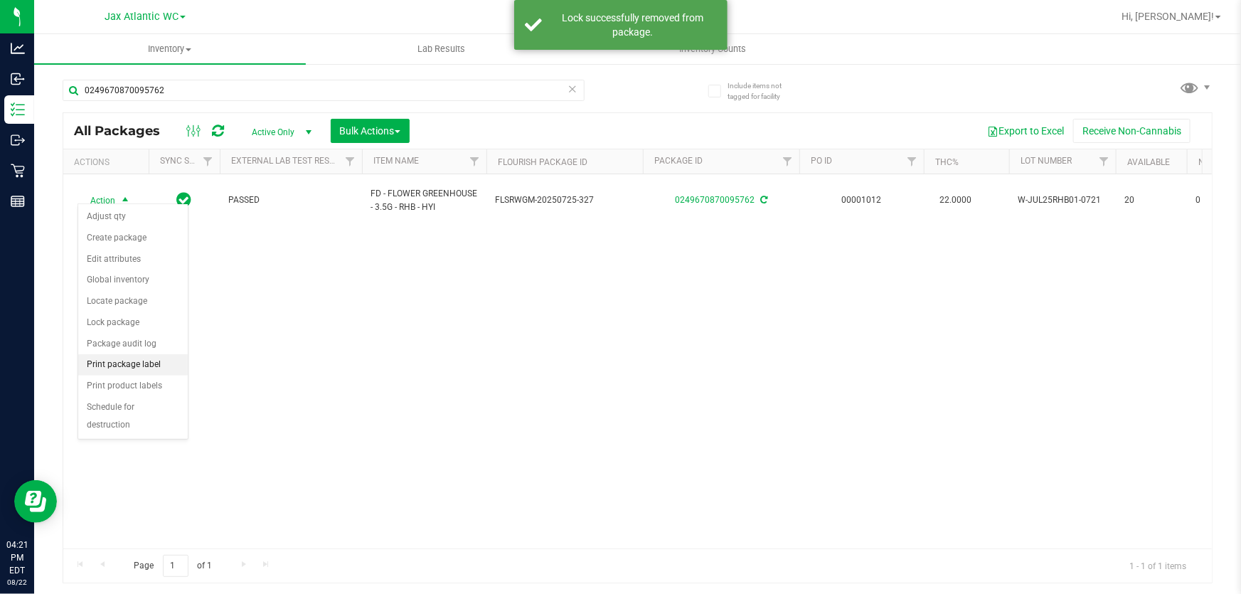
click at [167, 367] on li "Print package label" at bounding box center [133, 364] width 110 height 21
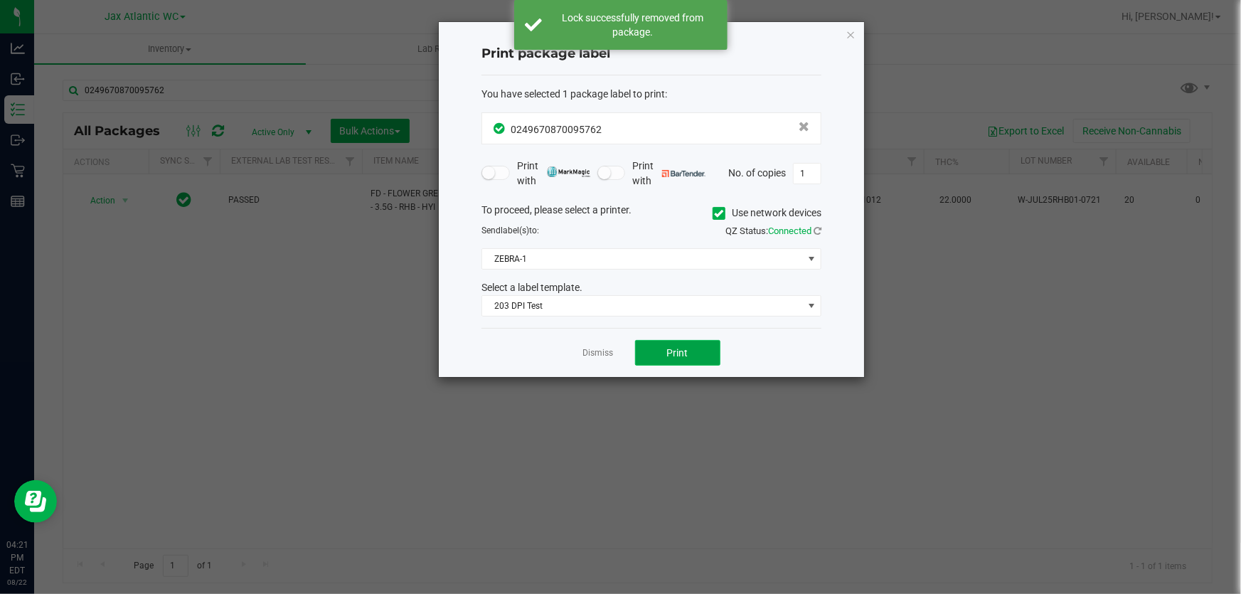
click at [661, 355] on button "Print" at bounding box center [677, 353] width 85 height 26
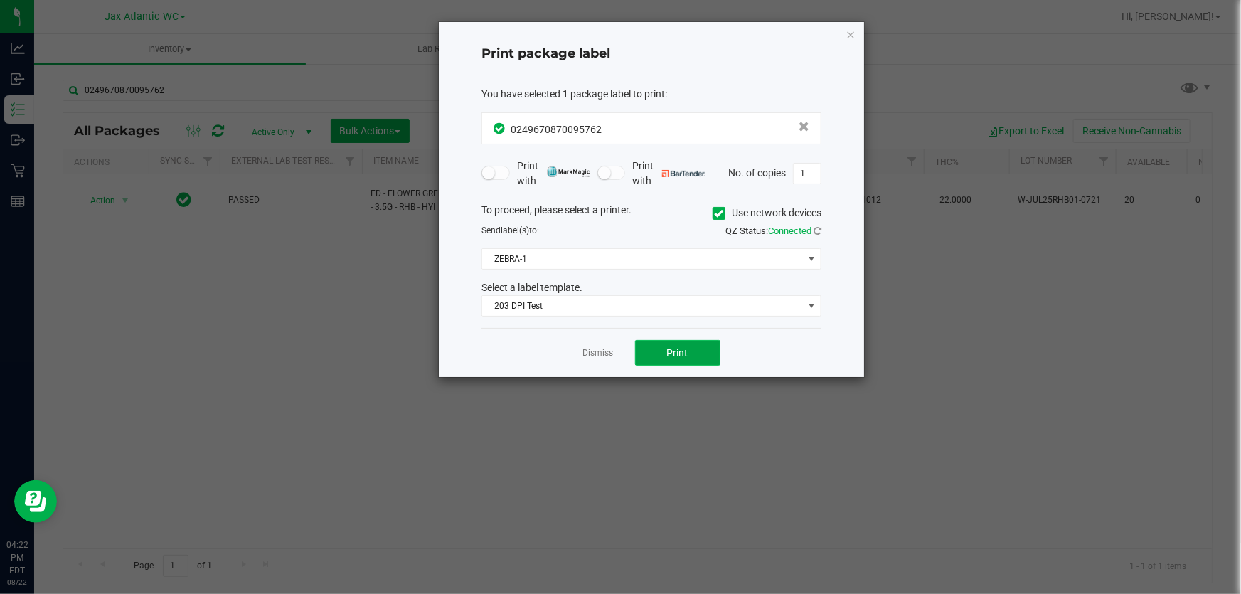
click at [671, 340] on button "Print" at bounding box center [677, 353] width 85 height 26
click at [605, 348] on link "Dismiss" at bounding box center [598, 353] width 31 height 12
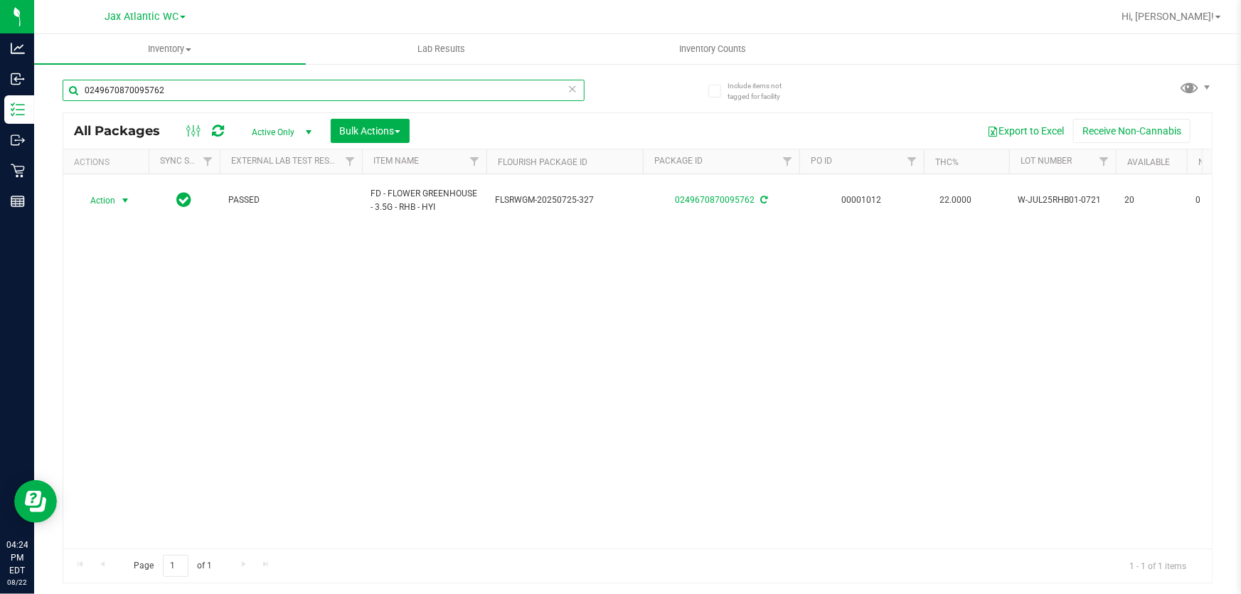
click at [250, 91] on input "0249670870095762" at bounding box center [324, 90] width 522 height 21
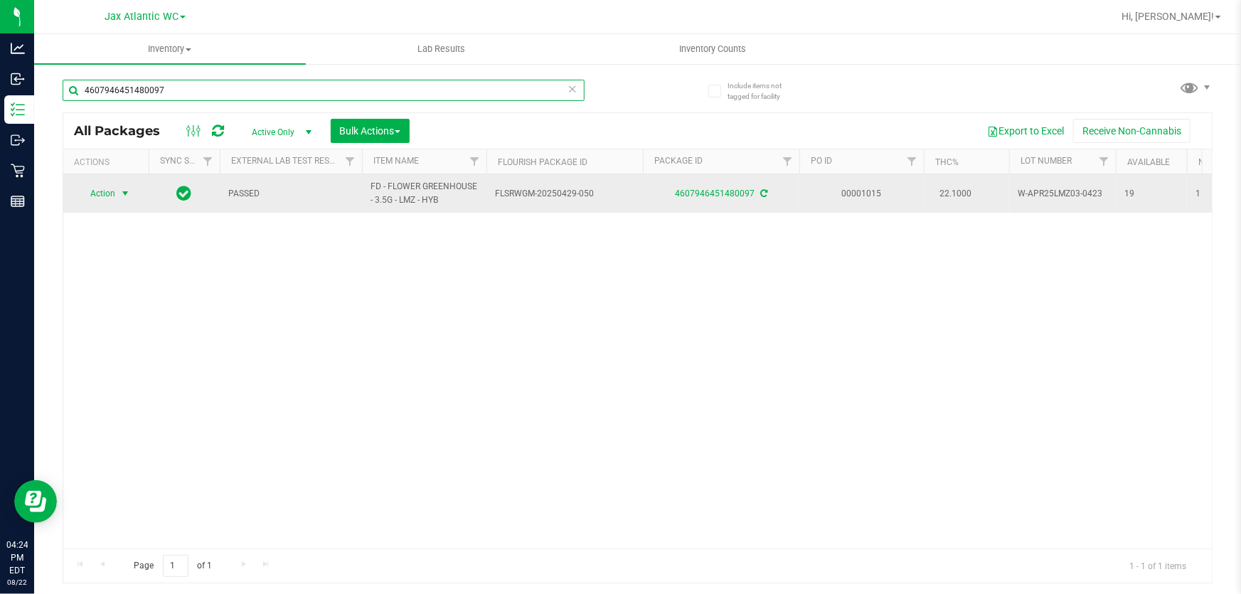
type input "4607946451480097"
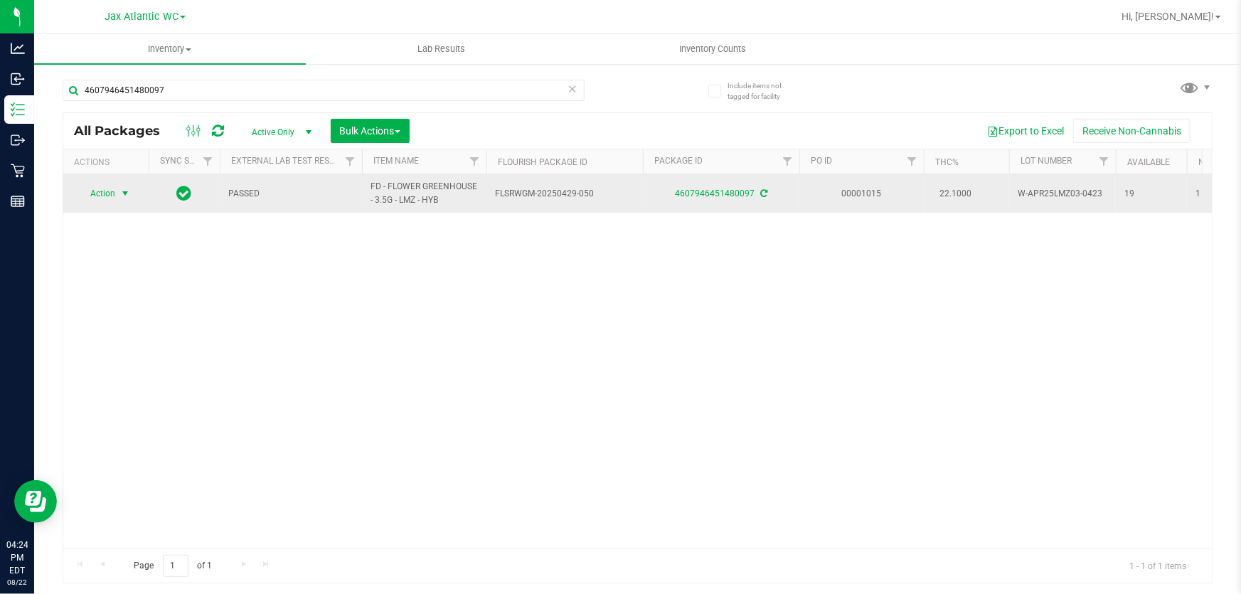
click at [115, 192] on span "Action" at bounding box center [97, 194] width 38 height 20
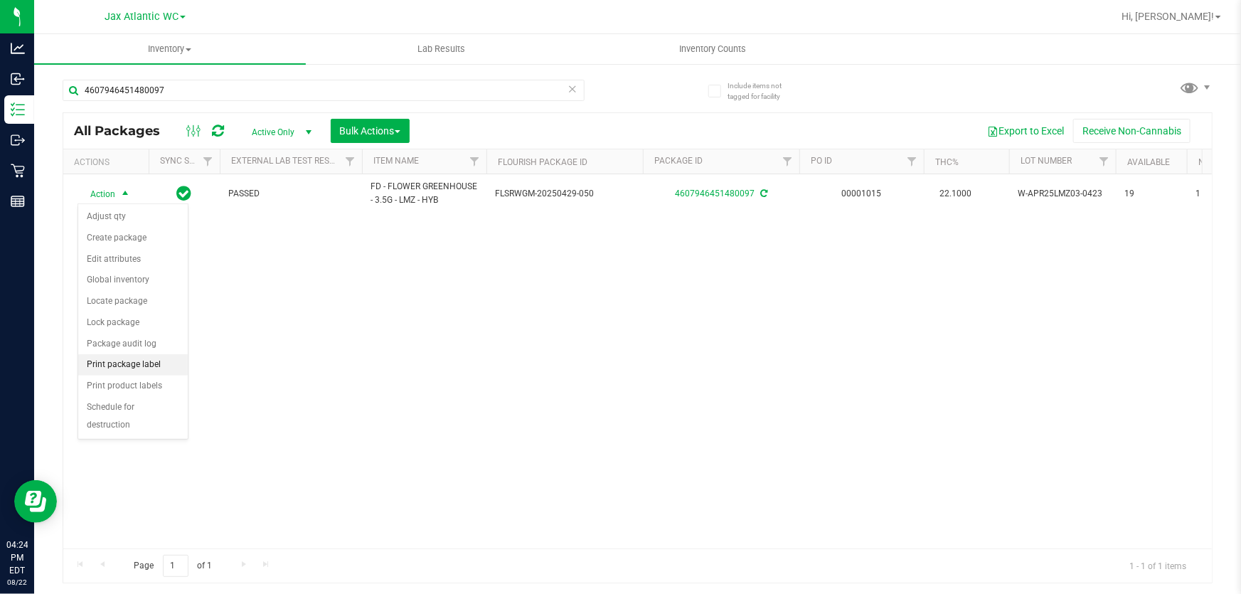
click at [144, 364] on li "Print package label" at bounding box center [133, 364] width 110 height 21
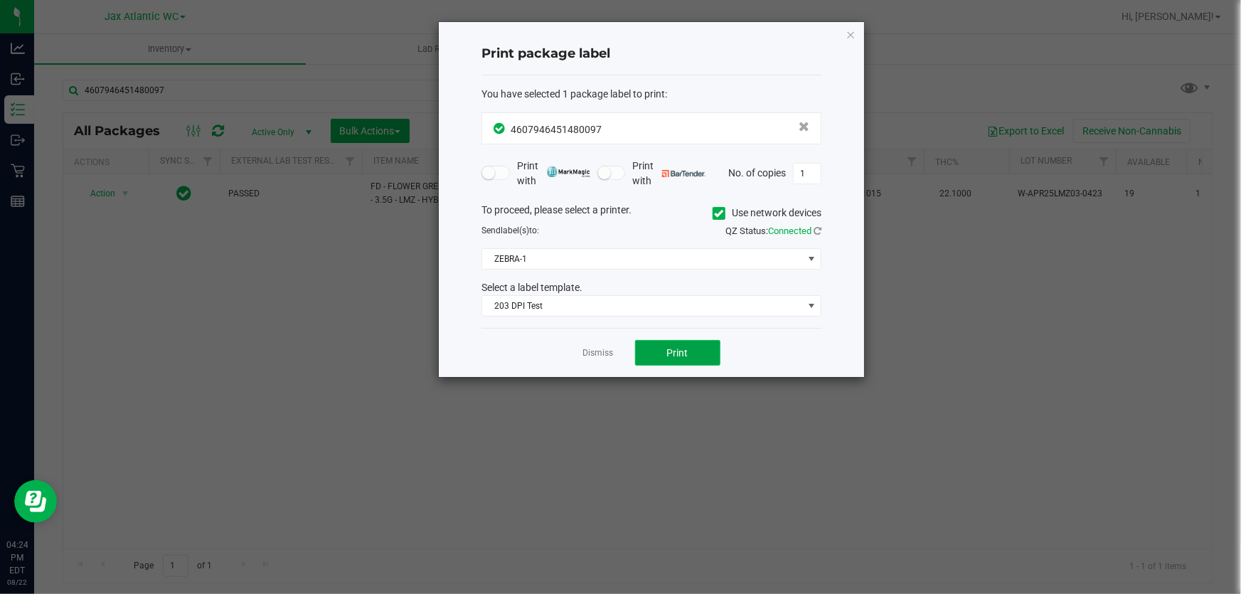
click at [677, 341] on button "Print" at bounding box center [677, 353] width 85 height 26
click at [608, 358] on link "Dismiss" at bounding box center [598, 353] width 31 height 12
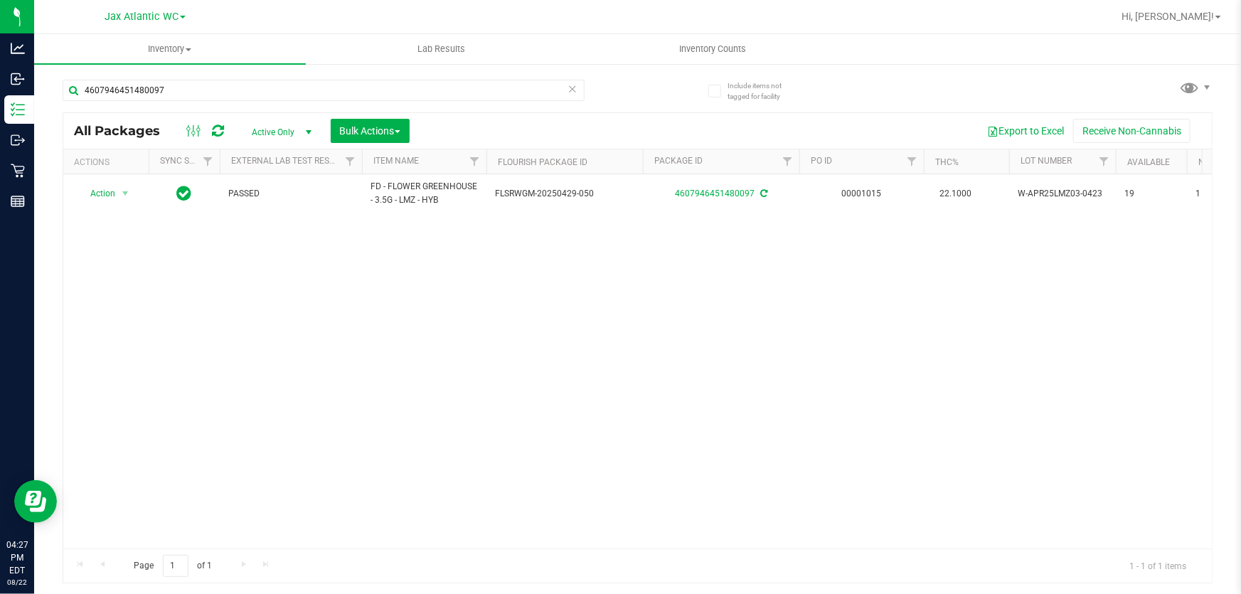
drag, startPoint x: 601, startPoint y: 357, endPoint x: 390, endPoint y: 263, distance: 231.2
click at [600, 357] on div "Action Action Adjust qty Create package Edit attributes Global inventory Locate…" at bounding box center [637, 361] width 1149 height 374
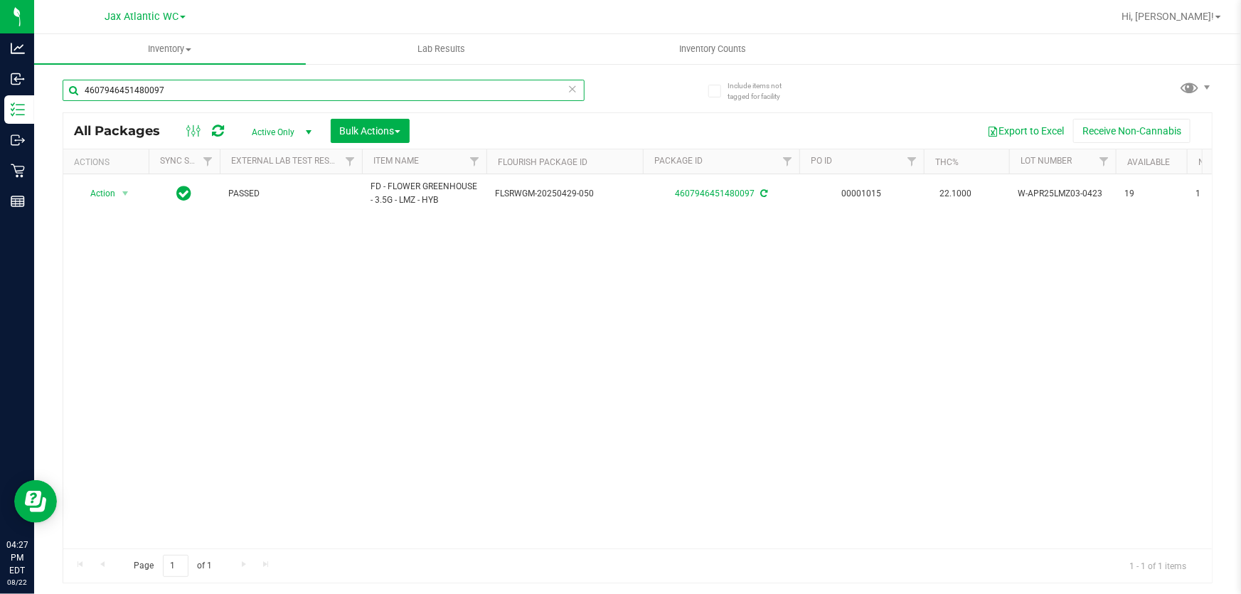
click at [233, 92] on input "4607946451480097" at bounding box center [324, 90] width 522 height 21
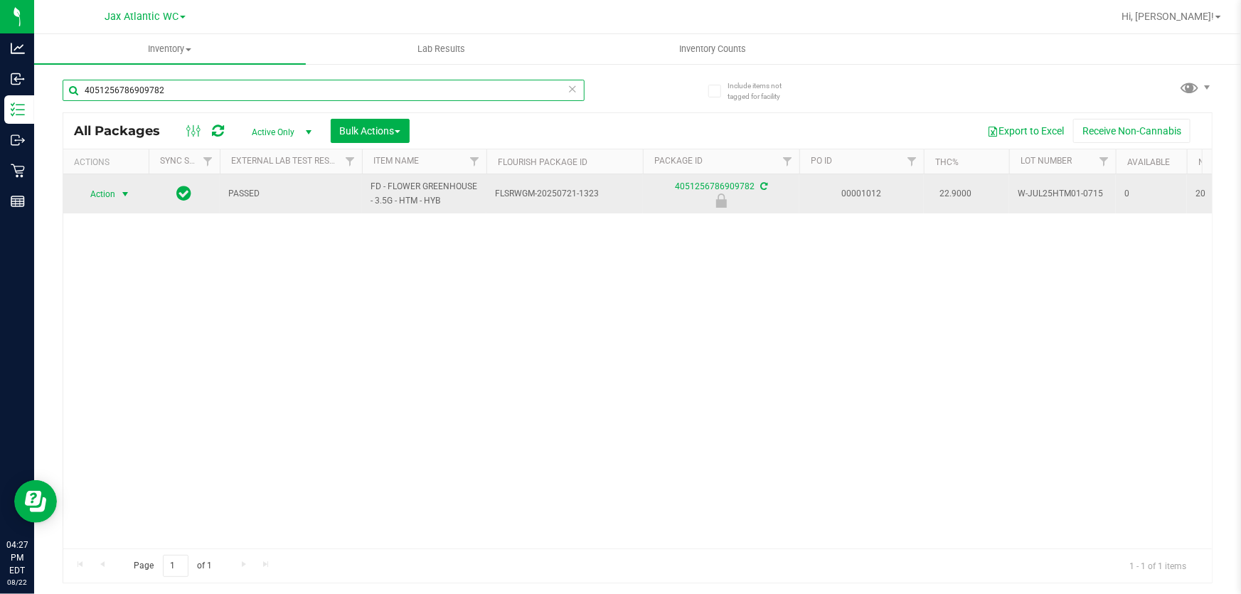
type input "4051256786909782"
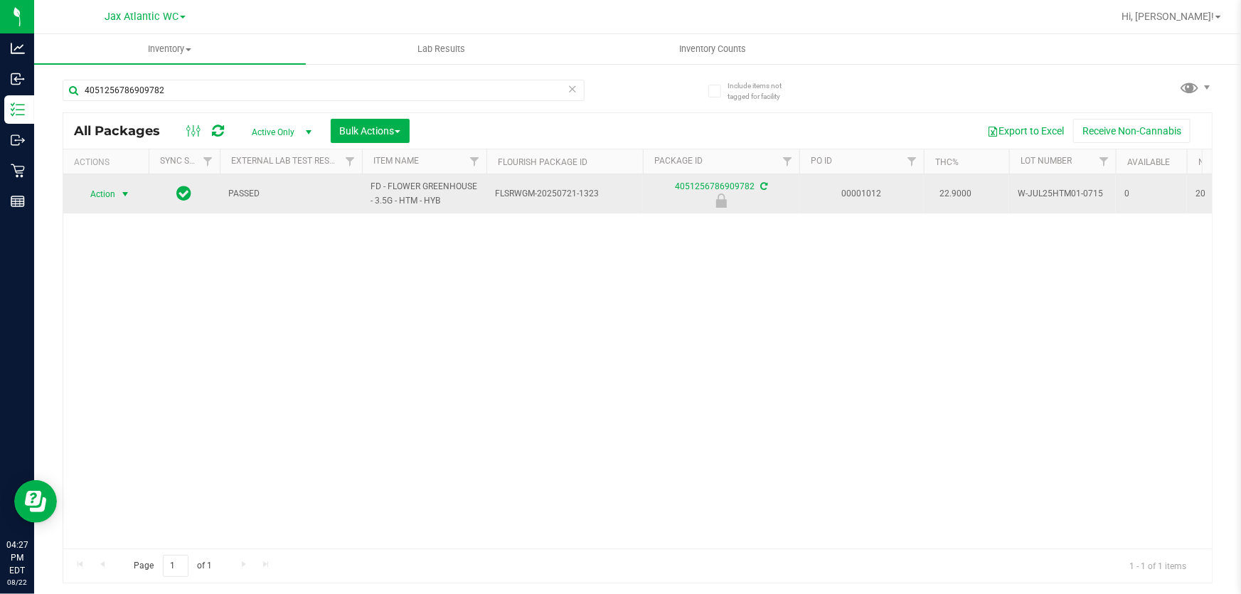
click at [103, 197] on span "Action" at bounding box center [97, 194] width 38 height 20
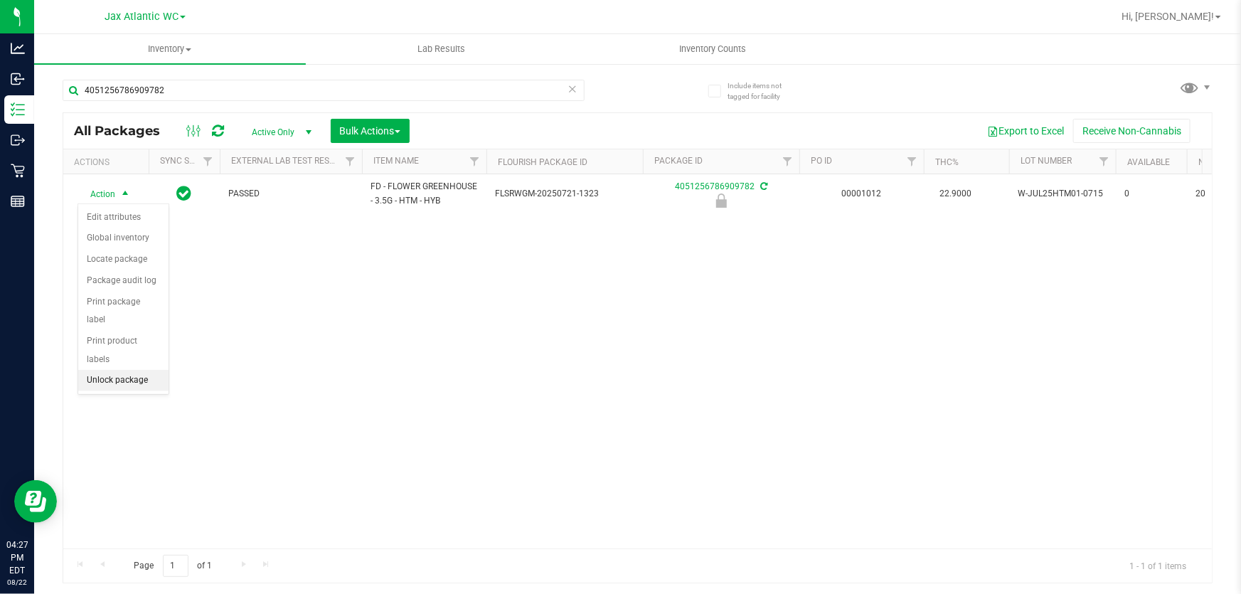
click at [139, 370] on li "Unlock package" at bounding box center [123, 380] width 90 height 21
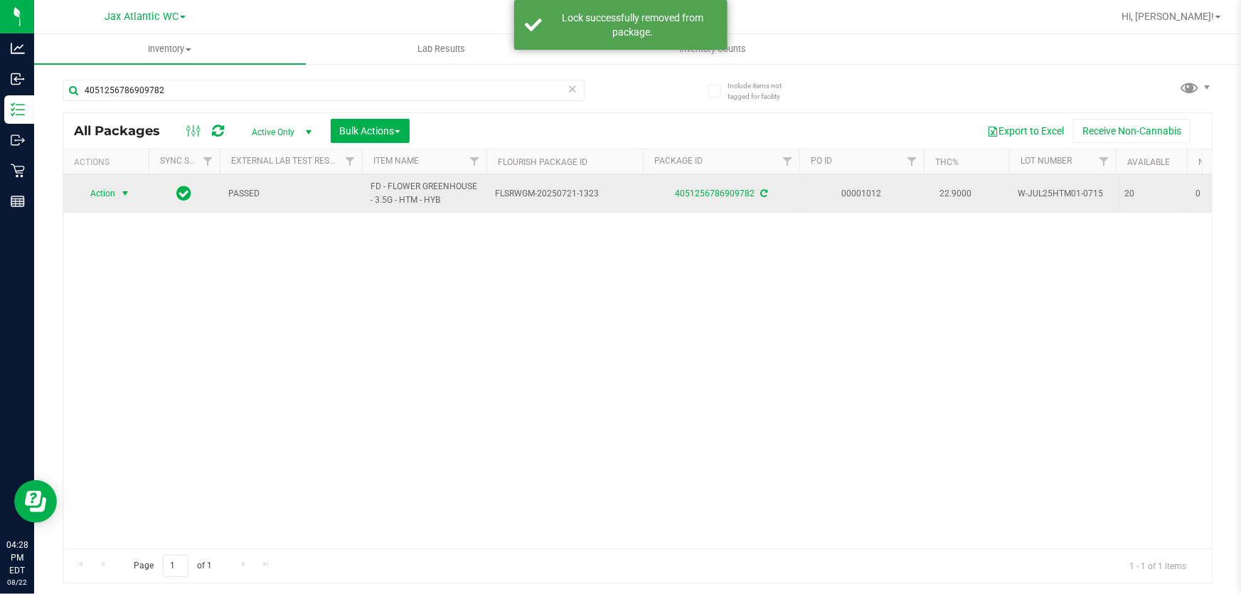
click at [107, 191] on span "Action" at bounding box center [97, 194] width 38 height 20
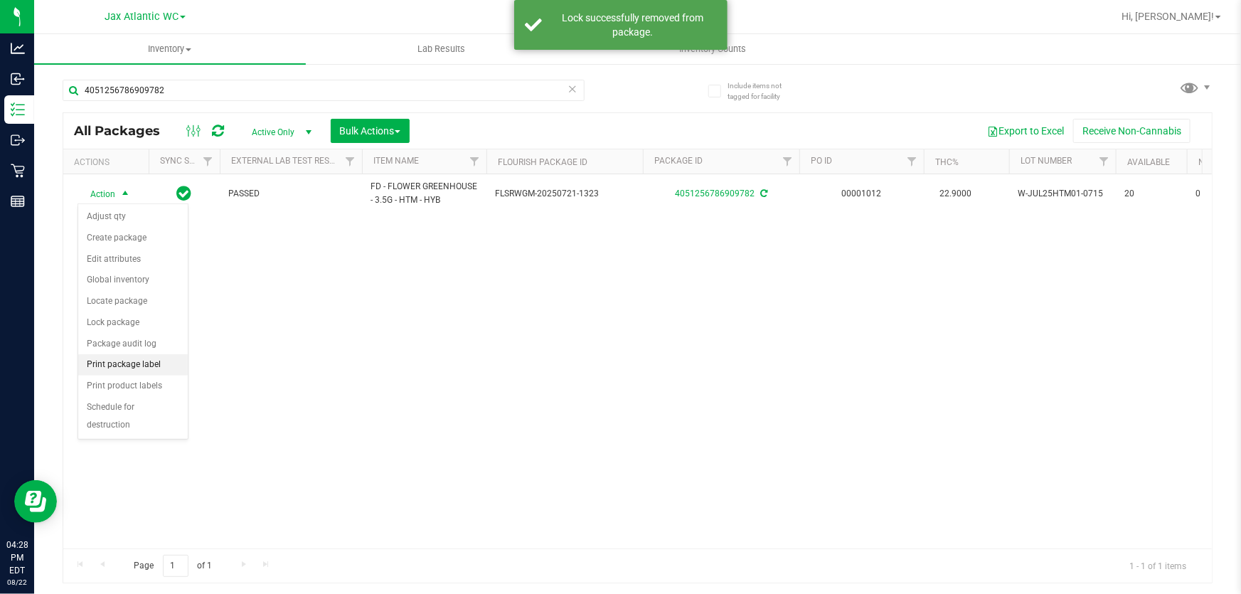
click at [151, 364] on li "Print package label" at bounding box center [133, 364] width 110 height 21
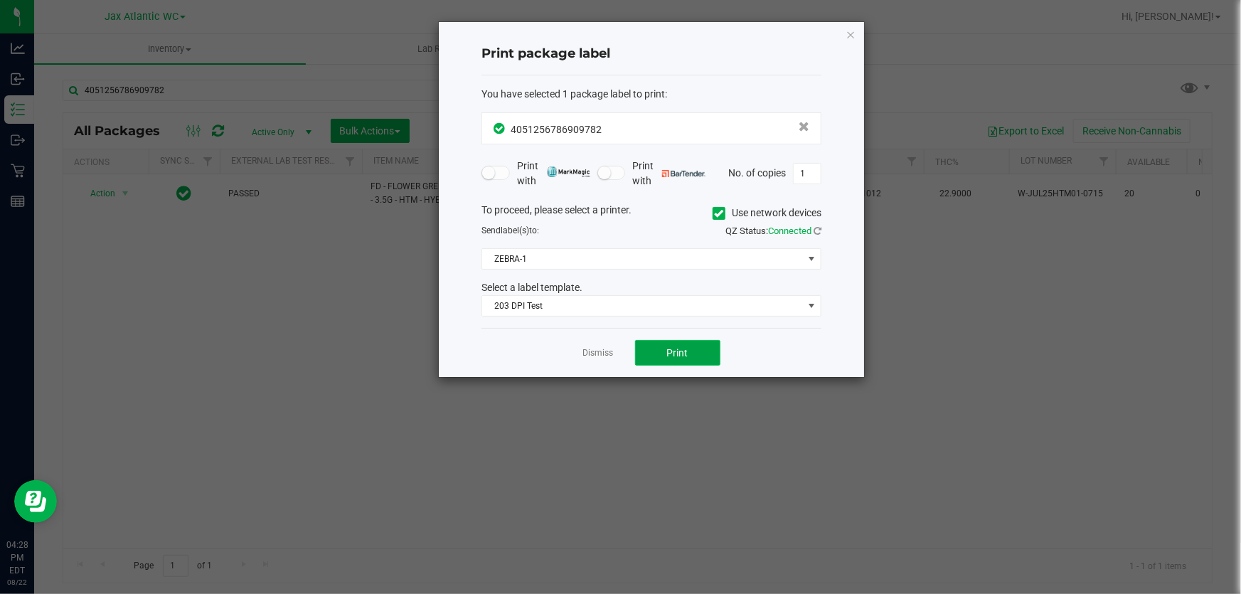
click at [659, 348] on button "Print" at bounding box center [677, 353] width 85 height 26
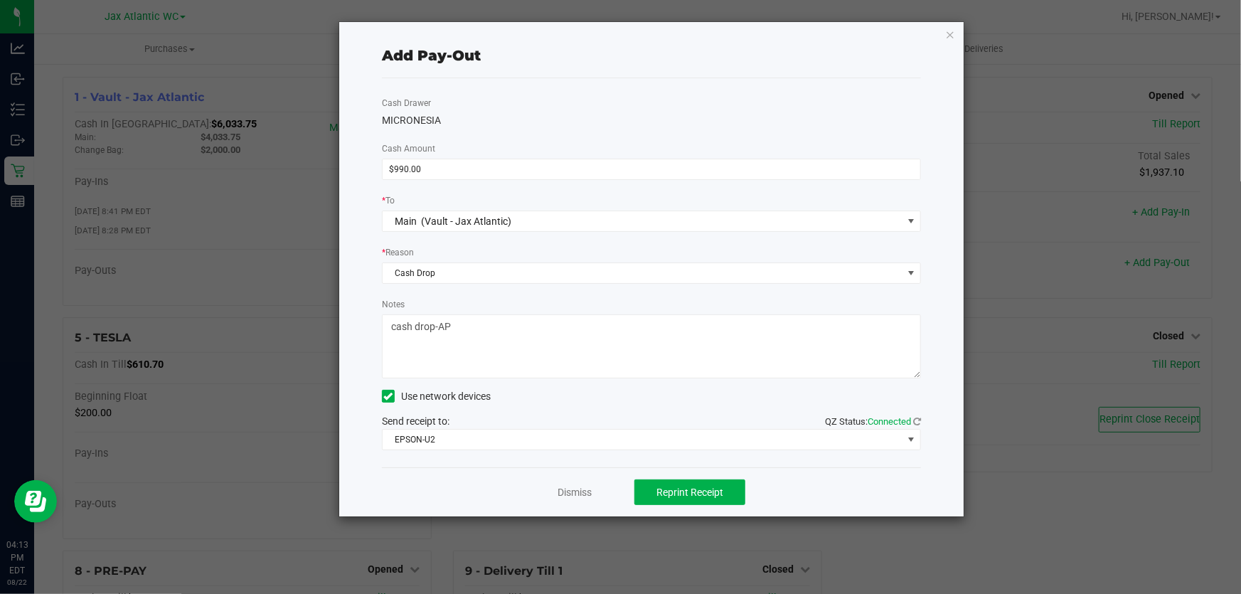
click at [953, 30] on icon "button" at bounding box center [950, 34] width 10 height 17
